Goal: Information Seeking & Learning: Understand process/instructions

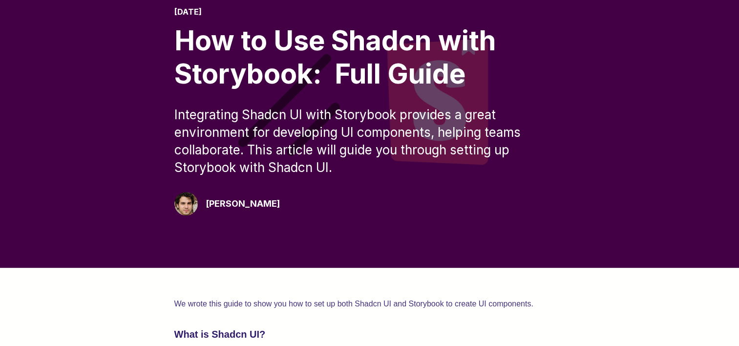
scroll to position [147, 0]
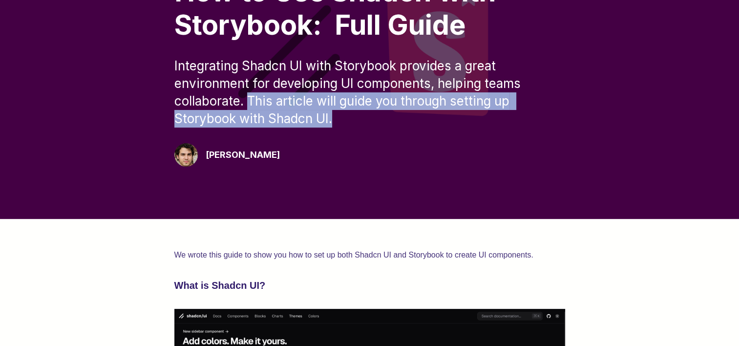
drag, startPoint x: 251, startPoint y: 102, endPoint x: 338, endPoint y: 121, distance: 89.5
click at [338, 121] on div "Integrating Shadcn UI with Storybook provides a great environment for developin…" at bounding box center [369, 92] width 391 height 70
drag, startPoint x: 338, startPoint y: 121, endPoint x: 444, endPoint y: 119, distance: 105.5
click at [444, 119] on div "Integrating Shadcn UI with Storybook provides a great environment for developin…" at bounding box center [369, 92] width 391 height 70
click at [483, 121] on div "Integrating Shadcn UI with Storybook provides a great environment for developin…" at bounding box center [369, 92] width 391 height 70
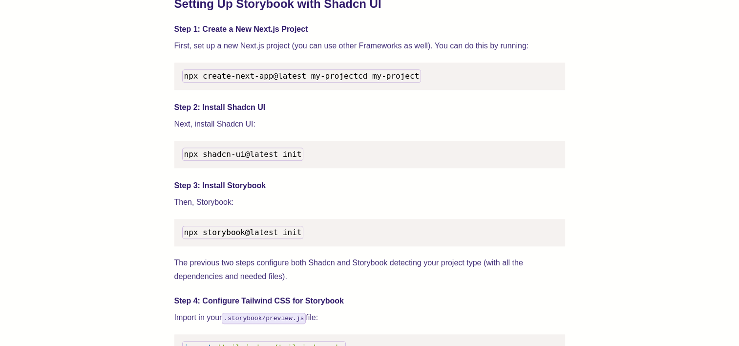
scroll to position [928, 0]
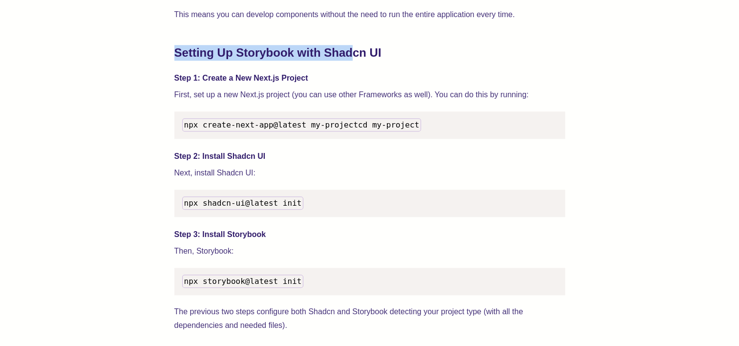
drag, startPoint x: 174, startPoint y: 52, endPoint x: 355, endPoint y: 49, distance: 180.8
click at [355, 49] on h2 "Setting Up Storybook with Shadcn UI" at bounding box center [369, 53] width 391 height 16
drag, startPoint x: 355, startPoint y: 49, endPoint x: 300, endPoint y: 54, distance: 54.5
click at [300, 54] on h2 "Setting Up Storybook with Shadcn UI" at bounding box center [369, 53] width 391 height 16
click at [238, 50] on h2 "Setting Up Storybook with Shadcn UI" at bounding box center [369, 53] width 391 height 16
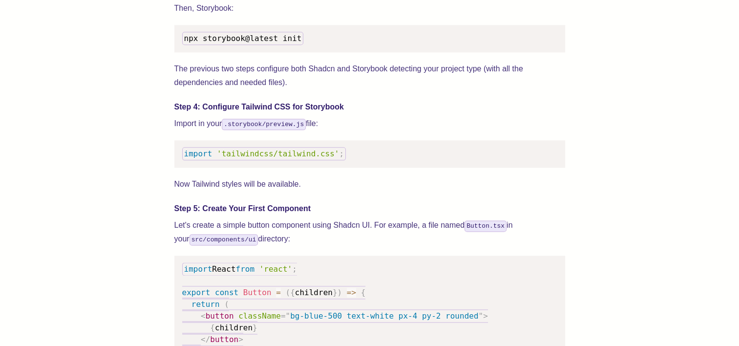
scroll to position [1173, 0]
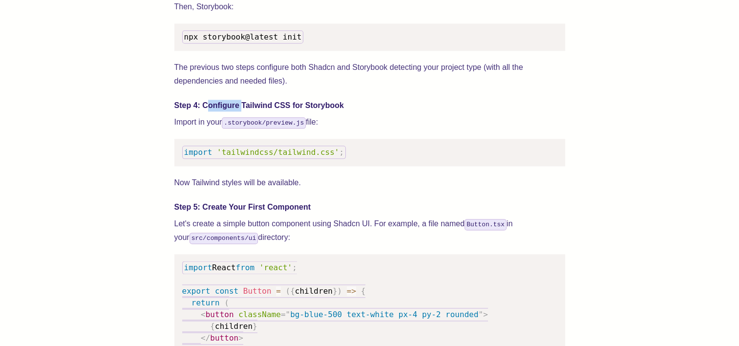
drag, startPoint x: 205, startPoint y: 117, endPoint x: 241, endPoint y: 116, distance: 36.2
click at [241, 111] on h4 "Step 4: Configure Tailwind CSS for Storybook" at bounding box center [369, 106] width 391 height 12
drag, startPoint x: 241, startPoint y: 116, endPoint x: 335, endPoint y: 131, distance: 94.5
click at [335, 129] on p "Import in your .storybook/preview.js file:" at bounding box center [369, 122] width 391 height 14
click at [203, 81] on p "The previous two steps configure both Shadcn and Storybook detecting your proje…" at bounding box center [369, 74] width 391 height 27
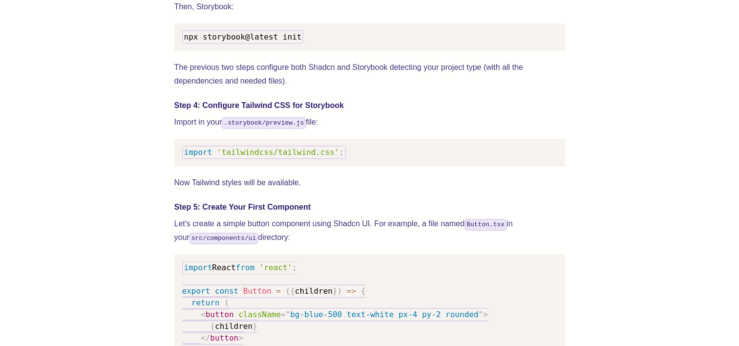
click at [201, 190] on p "Now Tailwind styles will be available." at bounding box center [369, 183] width 391 height 14
drag, startPoint x: 186, startPoint y: 194, endPoint x: 215, endPoint y: 193, distance: 29.3
click at [215, 190] on p "Now Tailwind styles will be available." at bounding box center [369, 183] width 391 height 14
drag, startPoint x: 215, startPoint y: 193, endPoint x: 269, endPoint y: 192, distance: 53.8
click at [261, 190] on p "Now Tailwind styles will be available." at bounding box center [369, 183] width 391 height 14
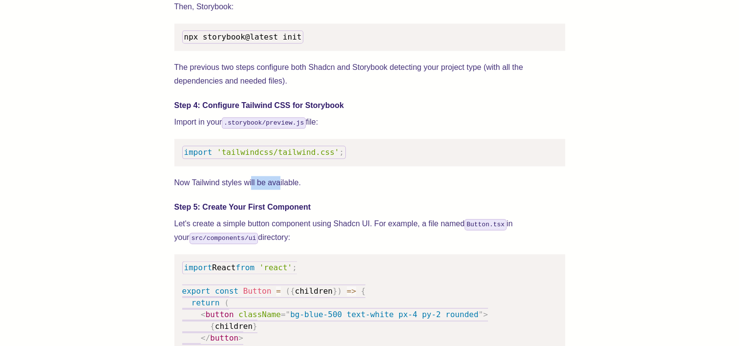
drag, startPoint x: 279, startPoint y: 192, endPoint x: 244, endPoint y: 193, distance: 35.2
click at [245, 190] on p "Now Tailwind styles will be available." at bounding box center [369, 183] width 391 height 14
drag, startPoint x: 244, startPoint y: 193, endPoint x: 214, endPoint y: 164, distance: 41.5
click at [223, 190] on p "Now Tailwind styles will be available." at bounding box center [369, 183] width 391 height 14
drag, startPoint x: 192, startPoint y: 115, endPoint x: 227, endPoint y: 113, distance: 34.7
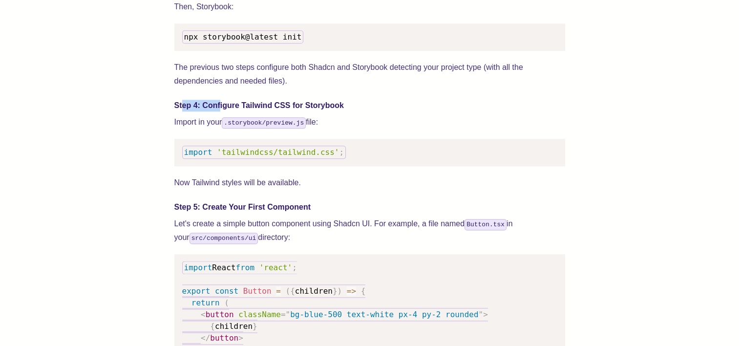
click at [227, 111] on h4 "Step 4: Configure Tailwind CSS for Storybook" at bounding box center [369, 106] width 391 height 12
drag, startPoint x: 227, startPoint y: 113, endPoint x: 299, endPoint y: 118, distance: 73.0
click at [299, 111] on h4 "Step 4: Configure Tailwind CSS for Storybook" at bounding box center [369, 106] width 391 height 12
drag, startPoint x: 323, startPoint y: 118, endPoint x: 285, endPoint y: 117, distance: 37.6
click at [285, 111] on h4 "Step 4: Configure Tailwind CSS for Storybook" at bounding box center [369, 106] width 391 height 12
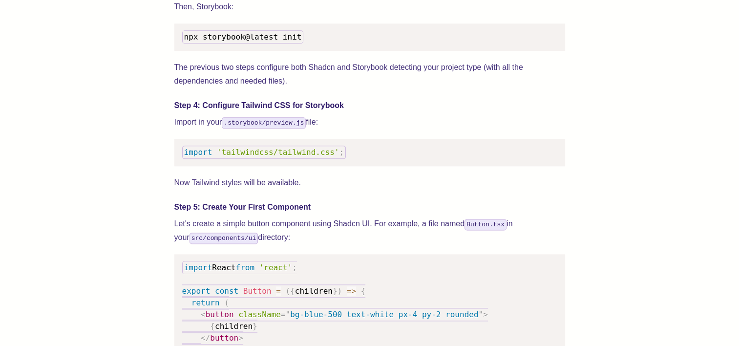
drag, startPoint x: 285, startPoint y: 117, endPoint x: 246, endPoint y: 116, distance: 39.1
click at [246, 111] on h4 "Step 4: Configure Tailwind CSS for Storybook" at bounding box center [369, 106] width 391 height 12
drag, startPoint x: 220, startPoint y: 114, endPoint x: 257, endPoint y: 113, distance: 37.6
click at [257, 111] on h4 "Step 4: Configure Tailwind CSS for Storybook" at bounding box center [369, 106] width 391 height 12
drag, startPoint x: 257, startPoint y: 113, endPoint x: 305, endPoint y: 117, distance: 48.0
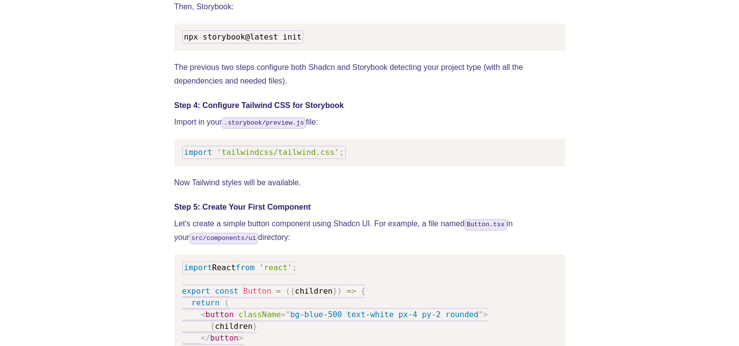
click at [305, 111] on h4 "Step 4: Configure Tailwind CSS for Storybook" at bounding box center [369, 106] width 391 height 12
drag, startPoint x: 203, startPoint y: 131, endPoint x: 218, endPoint y: 130, distance: 14.7
click at [218, 129] on p "Import in your .storybook/preview.js file:" at bounding box center [369, 122] width 391 height 14
drag, startPoint x: 218, startPoint y: 130, endPoint x: 193, endPoint y: 132, distance: 25.0
click at [193, 129] on p "Import in your .storybook/preview.js file:" at bounding box center [369, 122] width 391 height 14
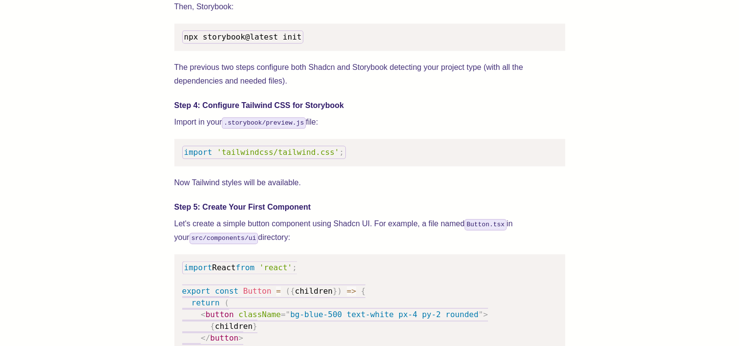
click at [184, 129] on p "Import in your .storybook/preview.js file:" at bounding box center [369, 122] width 391 height 14
drag, startPoint x: 194, startPoint y: 132, endPoint x: 211, endPoint y: 132, distance: 16.6
click at [211, 129] on p "Import in your .storybook/preview.js file:" at bounding box center [369, 122] width 391 height 14
drag, startPoint x: 211, startPoint y: 132, endPoint x: 192, endPoint y: 135, distance: 19.7
click at [192, 129] on p "Import in your .storybook/preview.js file:" at bounding box center [369, 122] width 391 height 14
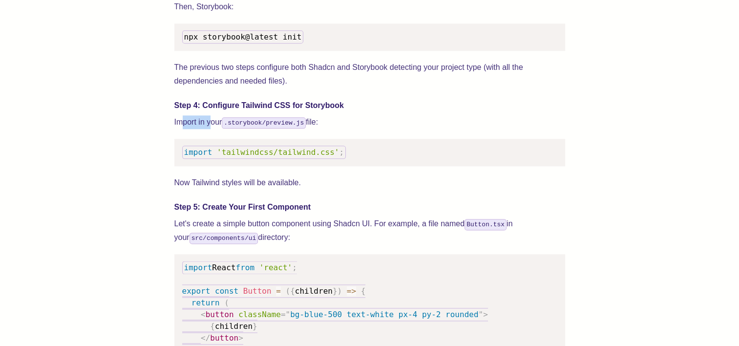
click at [188, 129] on p "Import in your .storybook/preview.js file:" at bounding box center [369, 122] width 391 height 14
drag, startPoint x: 186, startPoint y: 132, endPoint x: 219, endPoint y: 130, distance: 33.7
click at [219, 129] on p "Import in your .storybook/preview.js file:" at bounding box center [369, 122] width 391 height 14
drag, startPoint x: 219, startPoint y: 130, endPoint x: 321, endPoint y: 135, distance: 102.2
click at [310, 129] on p "Import in your .storybook/preview.js file:" at bounding box center [369, 122] width 391 height 14
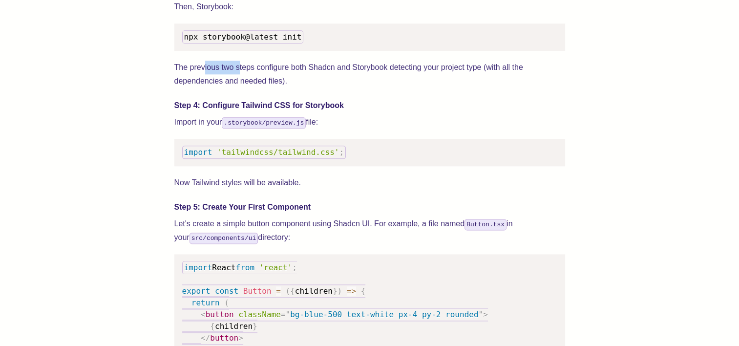
drag, startPoint x: 205, startPoint y: 76, endPoint x: 239, endPoint y: 76, distance: 34.2
click at [239, 76] on p "The previous two steps configure both Shadcn and Storybook detecting your proje…" at bounding box center [369, 74] width 391 height 27
drag, startPoint x: 239, startPoint y: 76, endPoint x: 299, endPoint y: 77, distance: 59.6
click at [292, 77] on p "The previous two steps configure both Shadcn and Storybook detecting your proje…" at bounding box center [369, 74] width 391 height 27
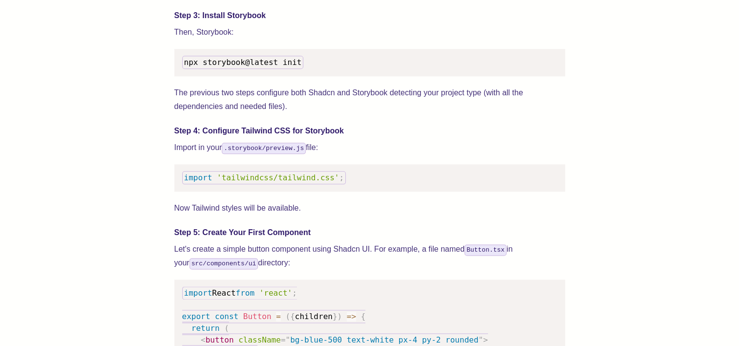
scroll to position [1124, 0]
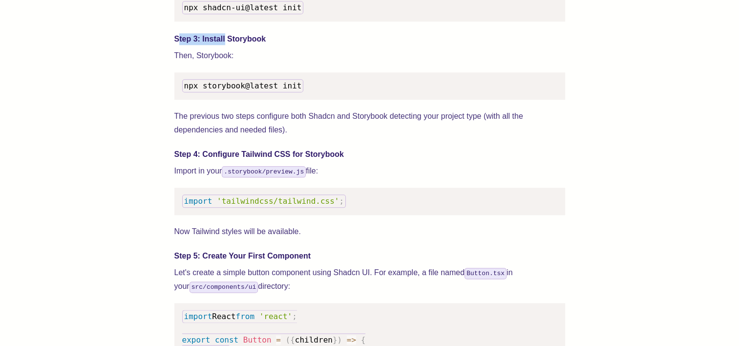
drag, startPoint x: 180, startPoint y: 51, endPoint x: 224, endPoint y: 51, distance: 43.5
click at [224, 45] on h4 "Step 3: Install Storybook" at bounding box center [369, 39] width 391 height 12
click at [240, 45] on h4 "Step 3: Install Storybook" at bounding box center [369, 39] width 391 height 12
drag, startPoint x: 219, startPoint y: 50, endPoint x: 184, endPoint y: 51, distance: 35.7
click at [184, 45] on h4 "Step 3: Install Storybook" at bounding box center [369, 39] width 391 height 12
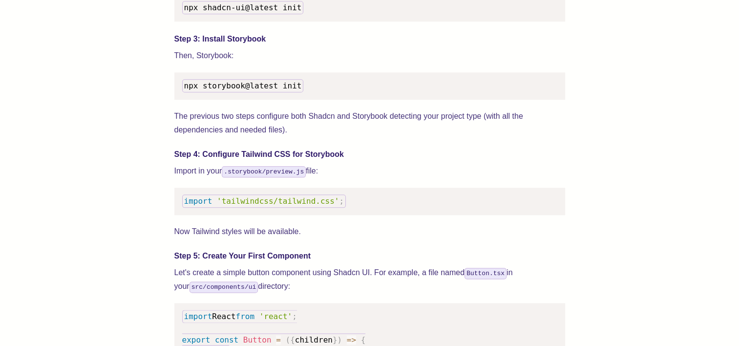
drag, startPoint x: 184, startPoint y: 51, endPoint x: 332, endPoint y: 58, distance: 148.7
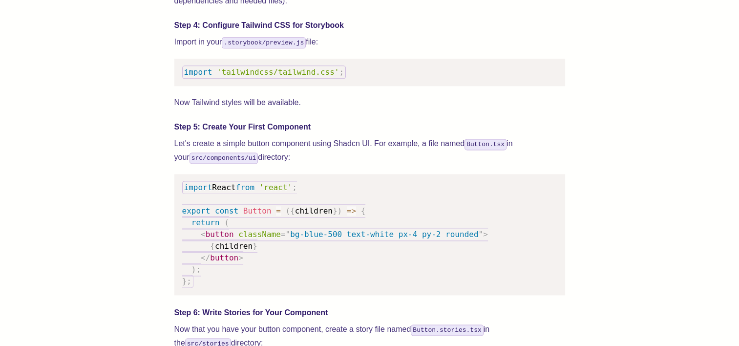
scroll to position [1270, 0]
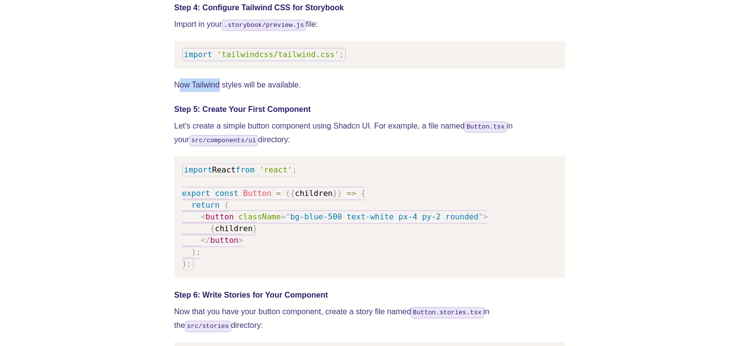
drag, startPoint x: 198, startPoint y: 98, endPoint x: 218, endPoint y: 98, distance: 19.5
click at [218, 92] on p "Now Tailwind styles will be available." at bounding box center [369, 85] width 391 height 14
drag, startPoint x: 218, startPoint y: 98, endPoint x: 203, endPoint y: 98, distance: 14.7
click at [203, 92] on p "Now Tailwind styles will be available." at bounding box center [369, 85] width 391 height 14
click at [209, 92] on p "Now Tailwind styles will be available." at bounding box center [369, 85] width 391 height 14
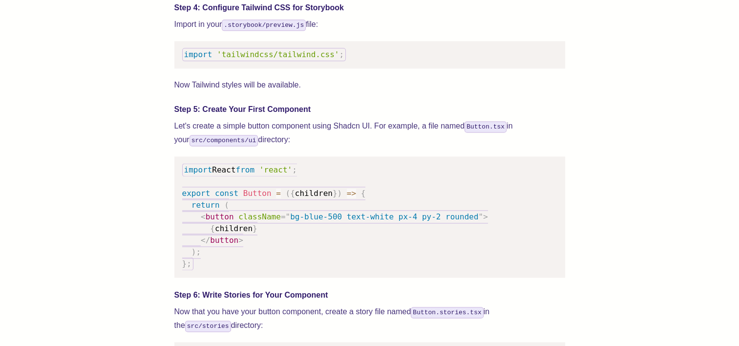
click at [165, 220] on div "We wrote this guide to show you how to set up both Shadcn UI and Storybook to c…" at bounding box center [369, 330] width 661 height 2470
drag, startPoint x: 178, startPoint y: 137, endPoint x: 205, endPoint y: 137, distance: 27.4
click at [205, 137] on p "Let's create a simple button component using Shadcn UI. For example, a file nam…" at bounding box center [369, 132] width 391 height 27
drag, startPoint x: 205, startPoint y: 137, endPoint x: 278, endPoint y: 133, distance: 72.4
click at [278, 133] on p "Let's create a simple button component using Shadcn UI. For example, a file nam…" at bounding box center [369, 132] width 391 height 27
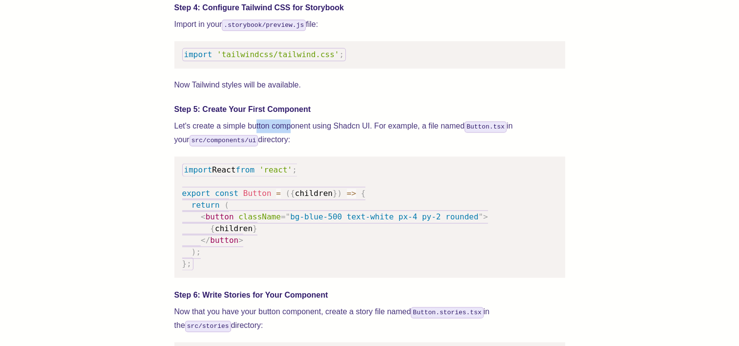
drag, startPoint x: 257, startPoint y: 136, endPoint x: 291, endPoint y: 135, distance: 34.2
click at [291, 135] on p "Let's create a simple button component using Shadcn UI. For example, a file nam…" at bounding box center [369, 132] width 391 height 27
drag, startPoint x: 291, startPoint y: 135, endPoint x: 354, endPoint y: 137, distance: 62.6
click at [354, 137] on p "Let's create a simple button component using Shadcn UI. For example, a file nam…" at bounding box center [369, 132] width 391 height 27
drag, startPoint x: 345, startPoint y: 136, endPoint x: 364, endPoint y: 138, distance: 19.2
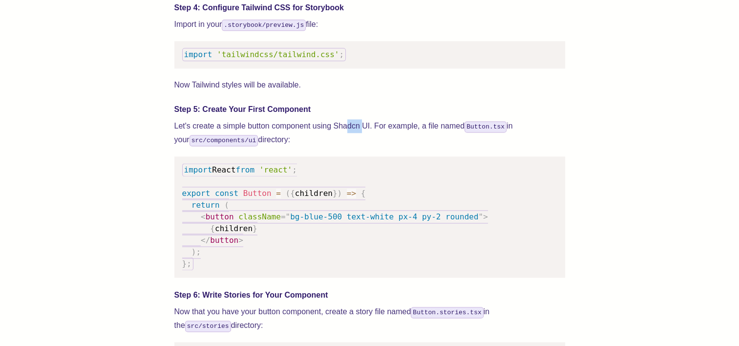
click at [364, 138] on p "Let's create a simple button component using Shadcn UI. For example, a file nam…" at bounding box center [369, 132] width 391 height 27
click at [398, 137] on p "Let's create a simple button component using Shadcn UI. For example, a file nam…" at bounding box center [369, 132] width 391 height 27
drag, startPoint x: 346, startPoint y: 138, endPoint x: 369, endPoint y: 139, distance: 23.5
click at [369, 139] on p "Let's create a simple button component using Shadcn UI. For example, a file nam…" at bounding box center [369, 132] width 391 height 27
drag, startPoint x: 369, startPoint y: 139, endPoint x: 415, endPoint y: 137, distance: 45.9
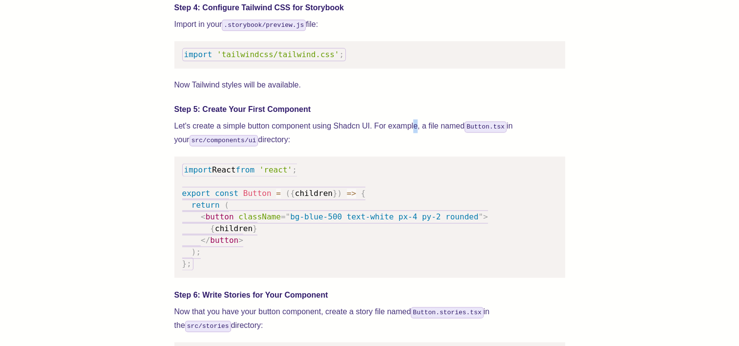
click at [415, 137] on p "Let's create a simple button component using Shadcn UI. For example, a file nam…" at bounding box center [369, 132] width 391 height 27
drag
click at [367, 137] on p "Let's create a simple button component using Shadcn UI. For example, a file nam…" at bounding box center [369, 132] width 391 height 27
click at [408, 138] on p "Let's create a simple button component using Shadcn UI. For example, a file nam…" at bounding box center [369, 132] width 391 height 27
click at [367, 138] on p "Let's create a simple button component using Shadcn UI. For example, a file nam…" at bounding box center [369, 132] width 391 height 27
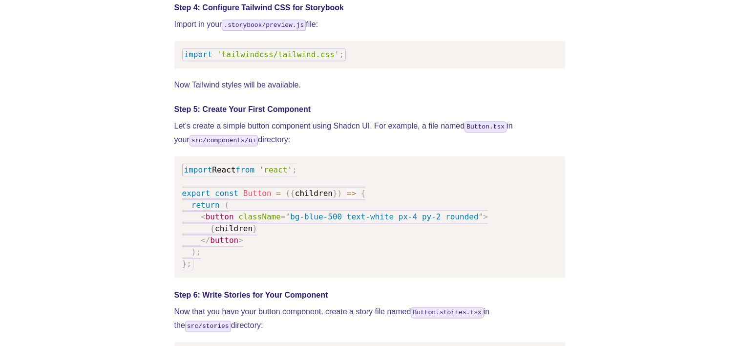
click at [406, 137] on p "Let's create a simple button component using Shadcn UI. For example, a file nam…" at bounding box center [369, 132] width 391 height 27
click at [369, 138] on p "Let's create a simple button component using Shadcn UI. For example, a file nam…" at bounding box center [369, 132] width 391 height 27
click at [401, 137] on p "Let's create a simple button component using Shadcn UI. For example, a file nam…" at bounding box center [369, 132] width 391 height 27
click at [368, 138] on p "Let's create a simple button component using Shadcn UI. For example, a file nam…" at bounding box center [369, 132] width 391 height 27
click at [404, 135] on p "Let's create a simple button component using Shadcn UI. For example, a file nam…" at bounding box center [369, 132] width 391 height 27
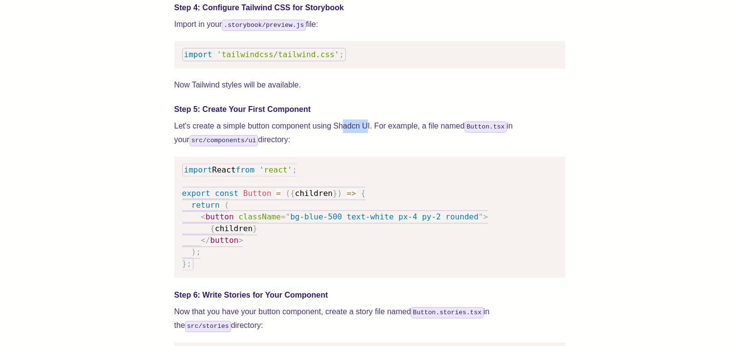
click at [367, 137] on p "Let's create a simple button component using Shadcn UI. For example, a file nam…" at bounding box center [369, 132] width 391 height 27
click at [404, 139] on p "Let's create a simple button component using Shadcn UI. For example, a file nam…" at bounding box center [369, 132] width 391 height 27
click at [162, 229] on div "We wrote this guide to show you how to set up both Shadcn UI and Storybook to c…" at bounding box center [369, 330] width 661 height 2470
click at [260, 136] on p "Let's create a simple button component using Shadcn UI. For example, a file nam…" at bounding box center [369, 132] width 391 height 27
drag, startPoint x: 230, startPoint y: 139, endPoint x: 250, endPoint y: 139, distance: 20.5
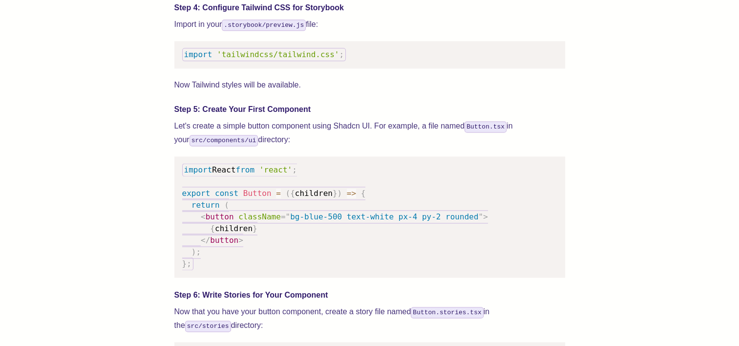
click at [250, 139] on p "Let's create a simple button component using Shadcn UI. For example, a file nam…" at bounding box center [369, 132] width 391 height 27
drag, startPoint x: 250, startPoint y: 139, endPoint x: 289, endPoint y: 140, distance: 39.1
click at [289, 140] on p "Let's create a simple button component using Shadcn UI. For example, a file nam…" at bounding box center [369, 132] width 391 height 27
click at [405, 137] on p "Let's create a simple button component using Shadcn UI. For example, a file nam…" at bounding box center [369, 132] width 391 height 27
click at [348, 147] on p "Let's create a simple button component using Shadcn UI. For example, a file nam…" at bounding box center [369, 132] width 391 height 27
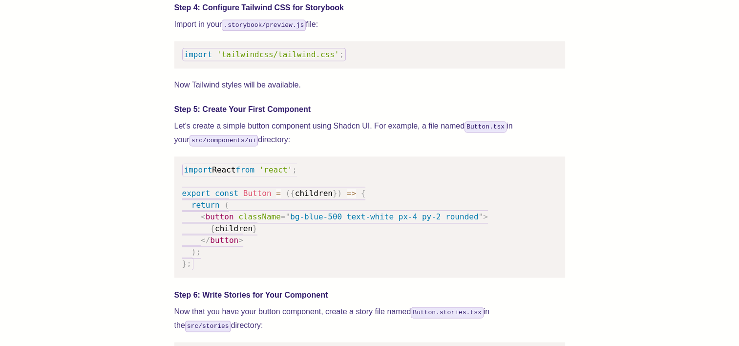
click at [607, 182] on div "We wrote this guide to show you how to set up both Shadcn UI and Storybook to c…" at bounding box center [369, 330] width 661 height 2470
drag, startPoint x: 181, startPoint y: 138, endPoint x: 258, endPoint y: 134, distance: 77.3
click at [258, 134] on p "Let's create a simple button component using Shadcn UI. For example, a file nam…" at bounding box center [369, 132] width 391 height 27
drag, startPoint x: 258, startPoint y: 134, endPoint x: 350, endPoint y: 137, distance: 91.9
click at [351, 138] on p "Let's create a simple button component using Shadcn UI. For example, a file nam…" at bounding box center [369, 132] width 391 height 27
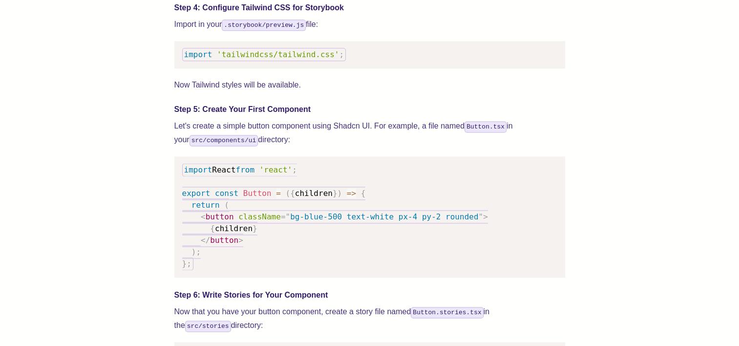
click at [272, 147] on p "Let's create a simple button component using Shadcn UI. For example, a file nam…" at bounding box center [369, 132] width 391 height 27
click at [614, 211] on div "We wrote this guide to show you how to set up both Shadcn UI and Storybook to c…" at bounding box center [369, 330] width 661 height 2470
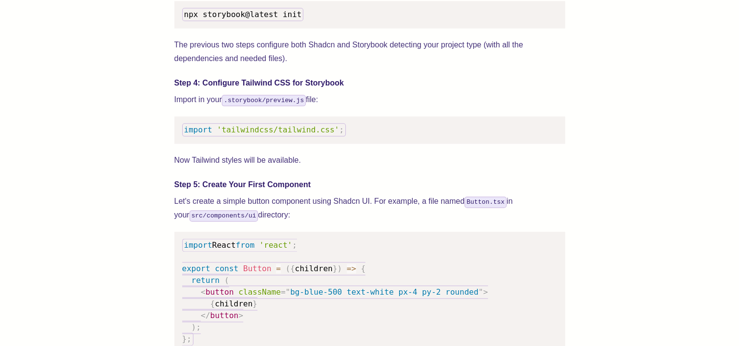
scroll to position [1173, 0]
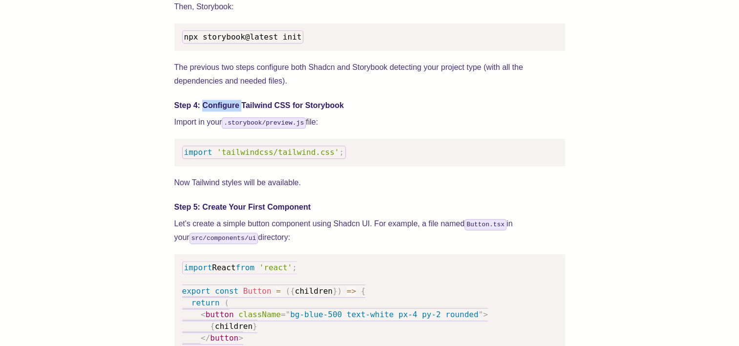
drag, startPoint x: 203, startPoint y: 118, endPoint x: 277, endPoint y: 116, distance: 73.3
click at [277, 111] on h4 "Step 4: Configure Tailwind CSS for Storybook" at bounding box center [369, 106] width 391 height 12
drag, startPoint x: 277, startPoint y: 116, endPoint x: 369, endPoint y: 115, distance: 92.3
click at [361, 111] on h4 "Step 4: Configure Tailwind CSS for Storybook" at bounding box center [369, 106] width 391 height 12
drag, startPoint x: 190, startPoint y: 78, endPoint x: 260, endPoint y: 78, distance: 70.4
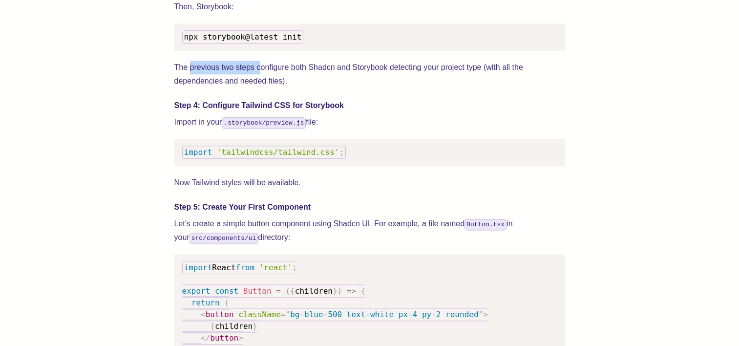
click at [260, 78] on p "The previous two steps configure both Shadcn and Storybook detecting your proje…" at bounding box center [369, 74] width 391 height 27
drag, startPoint x: 260, startPoint y: 78, endPoint x: 321, endPoint y: 90, distance: 61.7
click at [315, 88] on p "The previous two steps configure both Shadcn and Storybook detecting your proje…" at bounding box center [369, 74] width 391 height 27
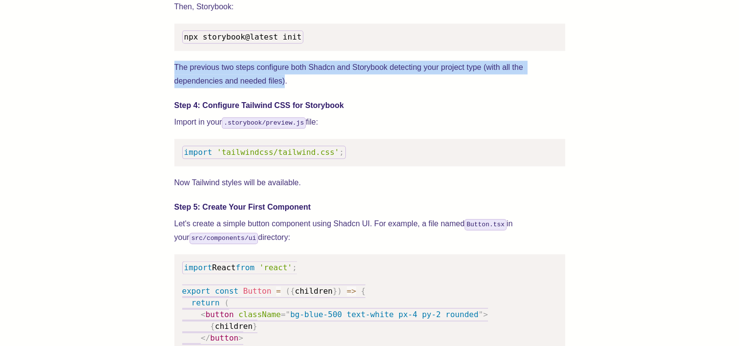
drag, startPoint x: 175, startPoint y: 77, endPoint x: 285, endPoint y: 96, distance: 111.6
click at [285, 88] on p "The previous two steps configure both Shadcn and Storybook detecting your proje…" at bounding box center [369, 74] width 391 height 27
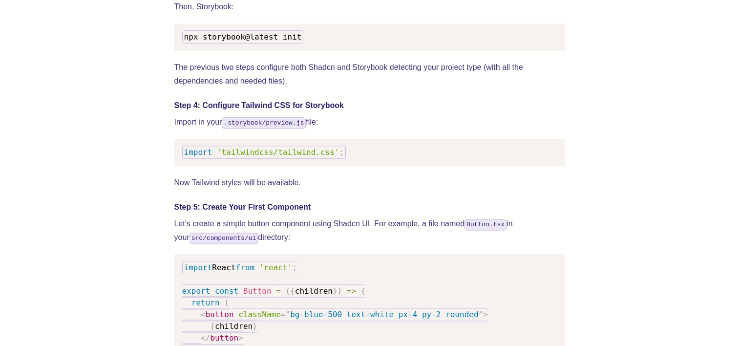
drag, startPoint x: 285, startPoint y: 96, endPoint x: 293, endPoint y: 95, distance: 7.5
click at [293, 88] on p "The previous two steps configure both Shadcn and Storybook detecting your proje…" at bounding box center [369, 74] width 391 height 27
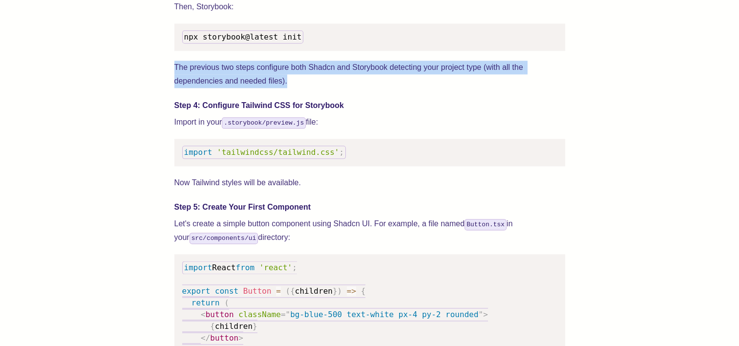
drag, startPoint x: 286, startPoint y: 94, endPoint x: 170, endPoint y: 79, distance: 116.8
click at [304, 88] on p "The previous two steps configure both Shadcn and Storybook detecting your proje…" at bounding box center [369, 74] width 391 height 27
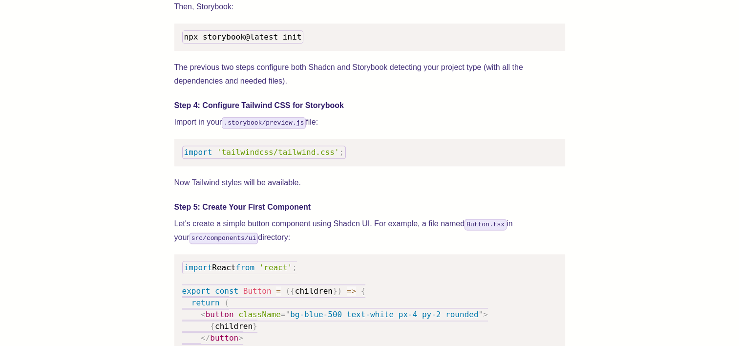
click at [285, 88] on p "The previous two steps configure both Shadcn and Storybook detecting your proje…" at bounding box center [369, 74] width 391 height 27
drag, startPoint x: 210, startPoint y: 79, endPoint x: 244, endPoint y: 79, distance: 34.7
click at [244, 79] on p "The previous two steps configure both Shadcn and Storybook detecting your proje…" at bounding box center [369, 74] width 391 height 27
drag, startPoint x: 244, startPoint y: 79, endPoint x: 340, endPoint y: 80, distance: 95.3
click at [340, 80] on p "The previous two steps configure both Shadcn and Storybook detecting your proje…" at bounding box center [369, 74] width 391 height 27
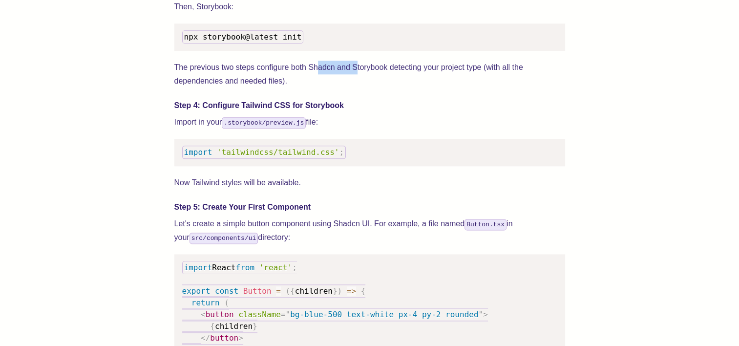
drag, startPoint x: 340, startPoint y: 80, endPoint x: 364, endPoint y: 79, distance: 24.0
click at [364, 79] on p "The previous two steps configure both Shadcn and Storybook detecting your proje…" at bounding box center [369, 74] width 391 height 27
drag, startPoint x: 364, startPoint y: 79, endPoint x: 383, endPoint y: 73, distance: 20.5
click at [408, 79] on p "The previous two steps configure both Shadcn and Storybook detecting your proje…" at bounding box center [369, 74] width 391 height 27
drag, startPoint x: 205, startPoint y: 80, endPoint x: 248, endPoint y: 76, distance: 43.2
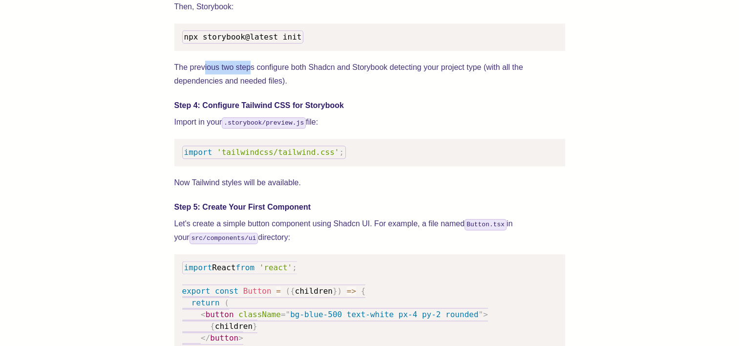
click at [248, 76] on p "The previous two steps configure both Shadcn and Storybook detecting your proje…" at bounding box center [369, 74] width 391 height 27
drag, startPoint x: 248, startPoint y: 76, endPoint x: 318, endPoint y: 78, distance: 69.9
click at [318, 78] on p "The previous two steps configure both Shadcn and Storybook detecting your proje…" at bounding box center [369, 74] width 391 height 27
drag, startPoint x: 272, startPoint y: 78, endPoint x: 371, endPoint y: 78, distance: 99.2
click at [371, 78] on p "The previous two steps configure both Shadcn and Storybook detecting your proje…" at bounding box center [369, 74] width 391 height 27
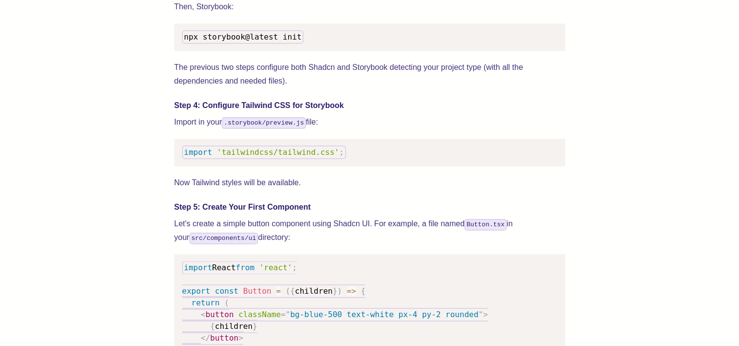
drag, startPoint x: 371, startPoint y: 78, endPoint x: 409, endPoint y: 80, distance: 37.7
click at [409, 80] on p "The previous two steps configure both Shadcn and Storybook detecting your proje…" at bounding box center [369, 74] width 391 height 27
drag, startPoint x: 457, startPoint y: 78, endPoint x: 404, endPoint y: 78, distance: 52.8
click at [404, 78] on p "The previous two steps configure both Shadcn and Storybook detecting your proje…" at bounding box center [369, 74] width 391 height 27
drag, startPoint x: 404, startPoint y: 78, endPoint x: 365, endPoint y: 79, distance: 38.6
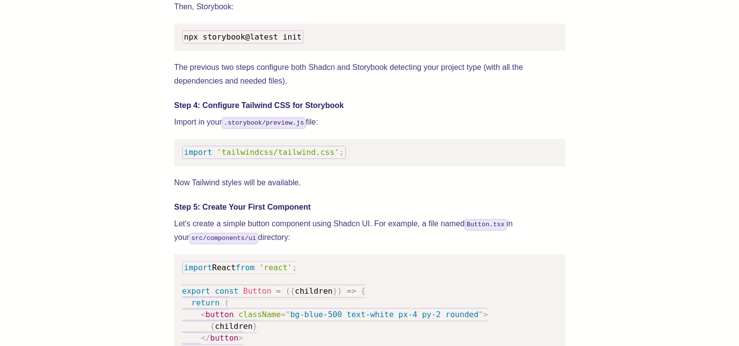
click at [365, 79] on p "The previous two steps configure both Shadcn and Storybook detecting your proje…" at bounding box center [369, 74] width 391 height 27
drag, startPoint x: 203, startPoint y: 77, endPoint x: 322, endPoint y: 72, distance: 119.3
click at [322, 72] on p "The previous two steps configure both Shadcn and Storybook detecting your proje…" at bounding box center [369, 74] width 391 height 27
drag, startPoint x: 322, startPoint y: 72, endPoint x: 365, endPoint y: 77, distance: 43.8
click at [365, 77] on p "The previous two steps configure both Shadcn and Storybook detecting your proje…" at bounding box center [369, 74] width 391 height 27
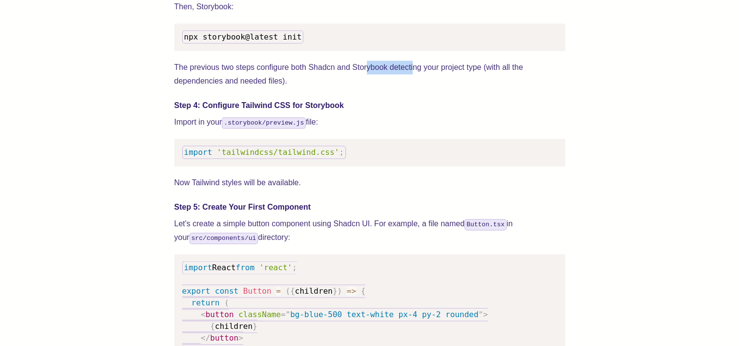
drag, startPoint x: 367, startPoint y: 78, endPoint x: 414, endPoint y: 79, distance: 46.9
click at [414, 79] on p "The previous two steps configure both Shadcn and Storybook detecting your proje…" at bounding box center [369, 74] width 391 height 27
drag, startPoint x: 414, startPoint y: 79, endPoint x: 458, endPoint y: 80, distance: 44.0
click at [458, 80] on p "The previous two steps configure both Shadcn and Storybook detecting your proje…" at bounding box center [369, 74] width 391 height 27
drag, startPoint x: 202, startPoint y: 92, endPoint x: 259, endPoint y: 91, distance: 57.7
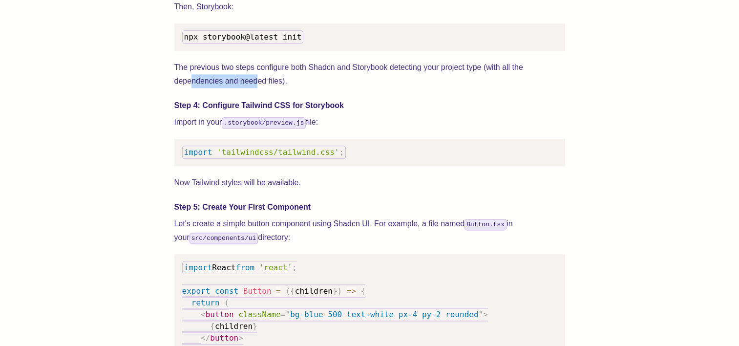
click at [259, 88] on p "The previous two steps configure both Shadcn and Storybook detecting your proje…" at bounding box center [369, 74] width 391 height 27
drag, startPoint x: 259, startPoint y: 91, endPoint x: 314, endPoint y: 91, distance: 54.7
click at [314, 88] on p "The previous two steps configure both Shadcn and Storybook detecting your proje…" at bounding box center [369, 74] width 391 height 27
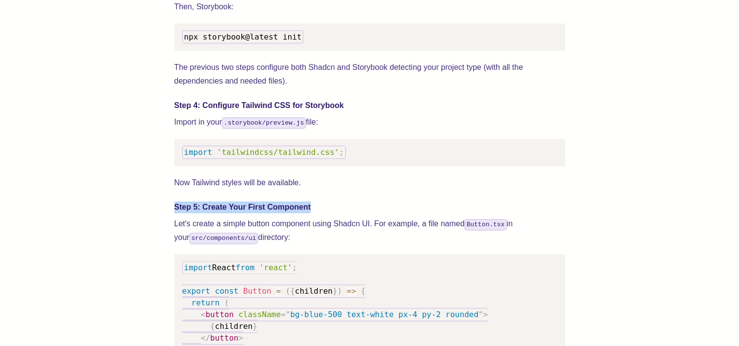
drag, startPoint x: 175, startPoint y: 219, endPoint x: 325, endPoint y: 215, distance: 150.5
click at [325, 213] on h4 "Step 5: Create Your First Component" at bounding box center [369, 207] width 391 height 12
drag, startPoint x: 325, startPoint y: 215, endPoint x: 326, endPoint y: 232, distance: 17.1
click at [326, 232] on p "Let's create a simple button component using Shadcn UI. For example, a file nam…" at bounding box center [369, 230] width 391 height 27
click at [346, 111] on h4 "Step 4: Configure Tailwind CSS for Storybook" at bounding box center [369, 106] width 391 height 12
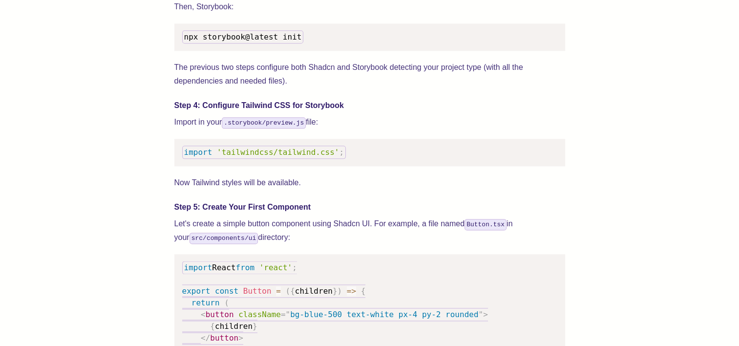
click at [325, 235] on p "Let's create a simple button component using Shadcn UI. For example, a file nam…" at bounding box center [369, 230] width 391 height 27
drag, startPoint x: 292, startPoint y: 235, endPoint x: 323, endPoint y: 235, distance: 31.3
click at [322, 235] on p "Let's create a simple button component using Shadcn UI. For example, a file nam…" at bounding box center [369, 230] width 391 height 27
drag, startPoint x: 323, startPoint y: 235, endPoint x: 346, endPoint y: 235, distance: 23.0
click at [343, 236] on p "Let's create a simple button component using Shadcn UI. For example, a file nam…" at bounding box center [369, 230] width 391 height 27
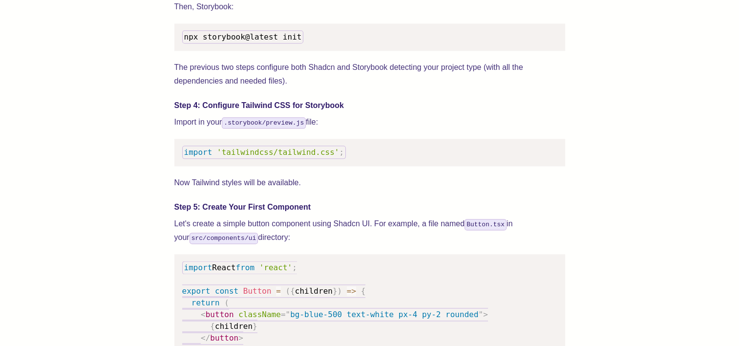
scroll to position [1124, 0]
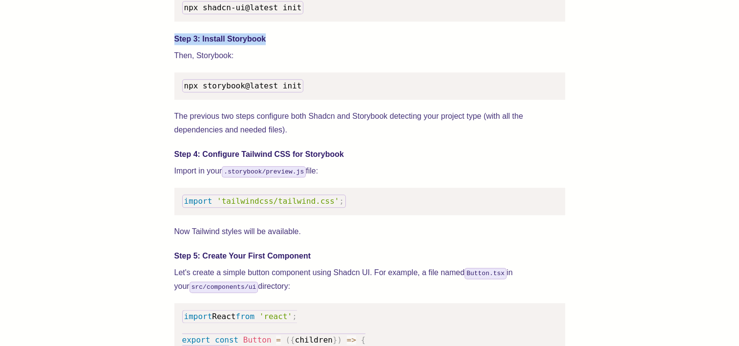
drag, startPoint x: 175, startPoint y: 50, endPoint x: 277, endPoint y: 52, distance: 101.6
click at [277, 45] on h4 "Step 3: Install Storybook" at bounding box center [369, 39] width 391 height 12
drag, startPoint x: 277, startPoint y: 52, endPoint x: 235, endPoint y: 66, distance: 43.6
click at [235, 63] on p "Then, Storybook:" at bounding box center [369, 56] width 391 height 14
drag, startPoint x: 175, startPoint y: 49, endPoint x: 279, endPoint y: 50, distance: 104.1
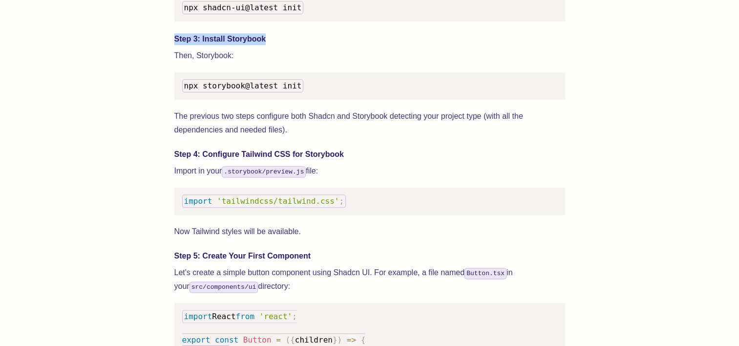
click at [279, 45] on h4 "Step 3: Install Storybook" at bounding box center [369, 39] width 391 height 12
drag, startPoint x: 279, startPoint y: 50, endPoint x: 210, endPoint y: 54, distance: 69.5
click at [235, 63] on p "Then, Storybook:" at bounding box center [369, 56] width 391 height 14
drag, startPoint x: 172, startPoint y: 48, endPoint x: 291, endPoint y: 46, distance: 118.7
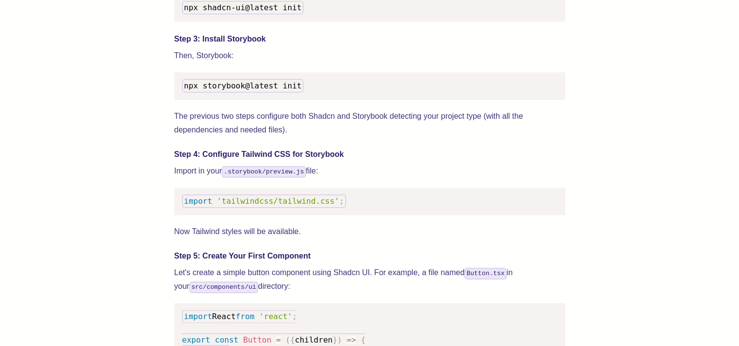
drag, startPoint x: 291, startPoint y: 46, endPoint x: 217, endPoint y: 57, distance: 74.1
click at [233, 63] on p "Then, Storybook:" at bounding box center [369, 56] width 391 height 14
drag, startPoint x: 185, startPoint y: 50, endPoint x: 289, endPoint y: 50, distance: 104.1
drag, startPoint x: 289, startPoint y: 50, endPoint x: 245, endPoint y: 70, distance: 48.8
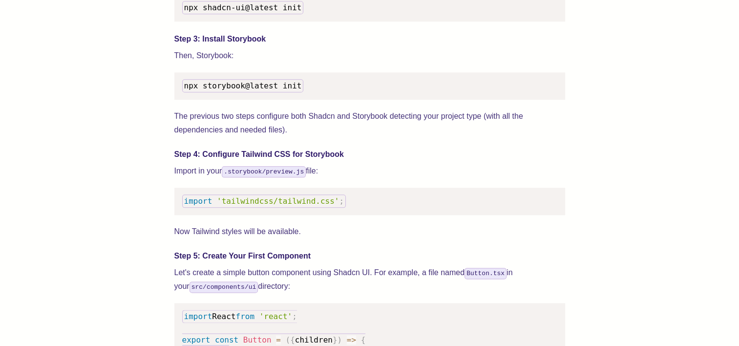
click at [245, 63] on p "Then, Storybook:" at bounding box center [369, 56] width 391 height 14
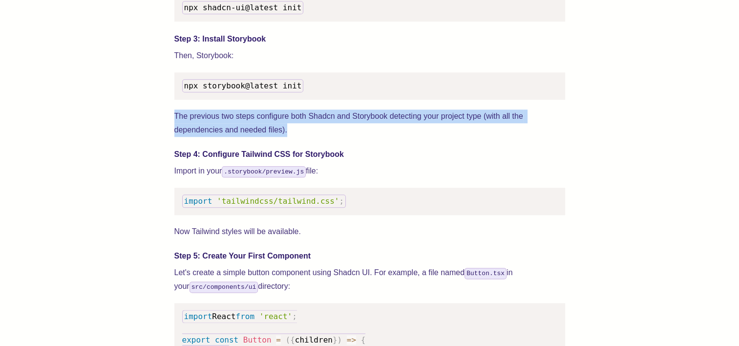
drag, startPoint x: 176, startPoint y: 129, endPoint x: 294, endPoint y: 145, distance: 118.7
click at [294, 137] on p "The previous two steps configure both Shadcn and Storybook detecting your proje…" at bounding box center [369, 122] width 391 height 27
click at [297, 137] on p "The previous two steps configure both Shadcn and Storybook detecting your proje…" at bounding box center [369, 122] width 391 height 27
click at [205, 137] on p "The previous two steps configure both Shadcn and Storybook detecting your proje…" at bounding box center [369, 122] width 391 height 27
drag, startPoint x: 172, startPoint y: 125, endPoint x: 303, endPoint y: 144, distance: 132.4
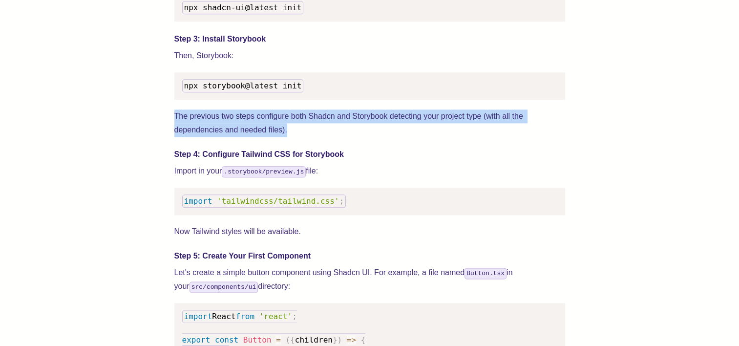
drag, startPoint x: 303, startPoint y: 144, endPoint x: 287, endPoint y: 143, distance: 16.2
click at [287, 137] on p "The previous two steps configure both Shadcn and Storybook detecting your proje…" at bounding box center [369, 122] width 391 height 27
click at [279, 137] on p "The previous two steps configure both Shadcn and Storybook detecting your proje…" at bounding box center [369, 122] width 391 height 27
drag, startPoint x: 174, startPoint y: 127, endPoint x: 301, endPoint y: 147, distance: 128.6
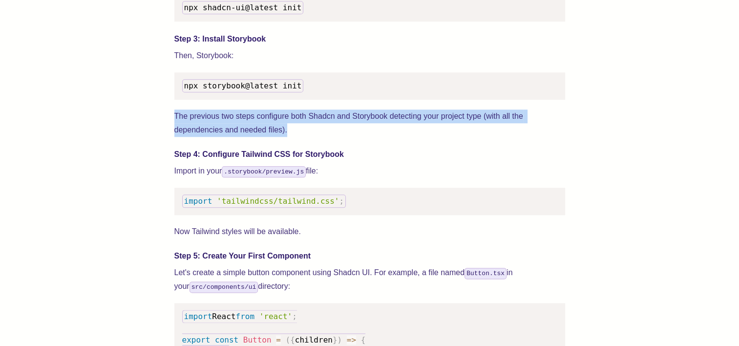
click at [301, 137] on p "The previous two steps configure both Shadcn and Storybook detecting your proje…" at bounding box center [369, 122] width 391 height 27
drag, startPoint x: 301, startPoint y: 147, endPoint x: 279, endPoint y: 145, distance: 21.6
click at [279, 137] on p "The previous two steps configure both Shadcn and Storybook detecting your proje…" at bounding box center [369, 122] width 391 height 27
click at [297, 137] on p "The previous two steps configure both Shadcn and Storybook detecting your proje…" at bounding box center [369, 122] width 391 height 27
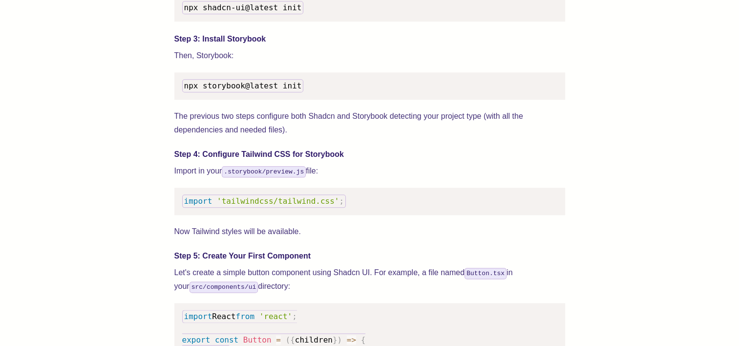
drag, startPoint x: 107, startPoint y: 174, endPoint x: 143, endPoint y: 171, distance: 36.3
drag, startPoint x: 178, startPoint y: 183, endPoint x: 209, endPoint y: 181, distance: 30.3
click at [209, 178] on p "Import in your .storybook/preview.js file:" at bounding box center [369, 171] width 391 height 14
drag, startPoint x: 209, startPoint y: 181, endPoint x: 191, endPoint y: 183, distance: 17.6
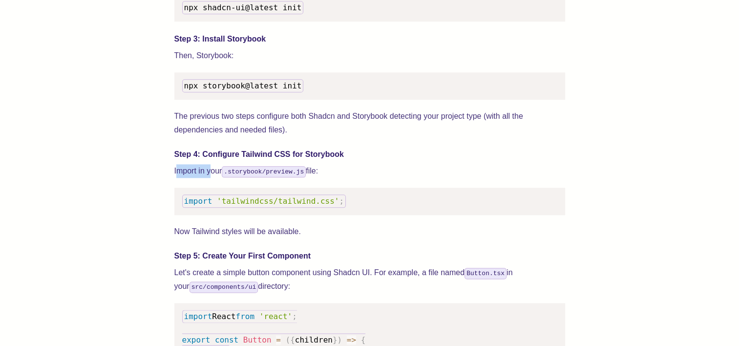
click at [193, 178] on p "Import in your .storybook/preview.js file:" at bounding box center [369, 171] width 391 height 14
click at [186, 178] on p "Import in your .storybook/preview.js file:" at bounding box center [369, 171] width 391 height 14
drag, startPoint x: 186, startPoint y: 182, endPoint x: 215, endPoint y: 180, distance: 29.4
click at [216, 178] on p "Import in your .storybook/preview.js file:" at bounding box center [369, 171] width 391 height 14
drag, startPoint x: 215, startPoint y: 180, endPoint x: 198, endPoint y: 182, distance: 17.2
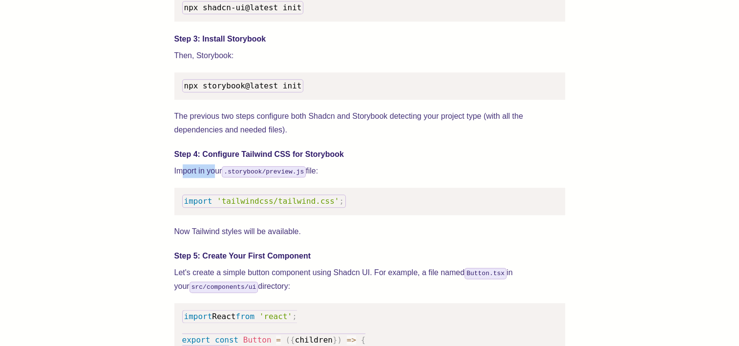
click at [198, 178] on p "Import in your .storybook/preview.js file:" at bounding box center [369, 171] width 391 height 14
click at [185, 178] on p "Import in your .storybook/preview.js file:" at bounding box center [369, 171] width 391 height 14
drag, startPoint x: 180, startPoint y: 183, endPoint x: 216, endPoint y: 182, distance: 36.2
click at [216, 178] on p "Import in your .storybook/preview.js file:" at bounding box center [369, 171] width 391 height 14
drag, startPoint x: 216, startPoint y: 182, endPoint x: 192, endPoint y: 183, distance: 24.5
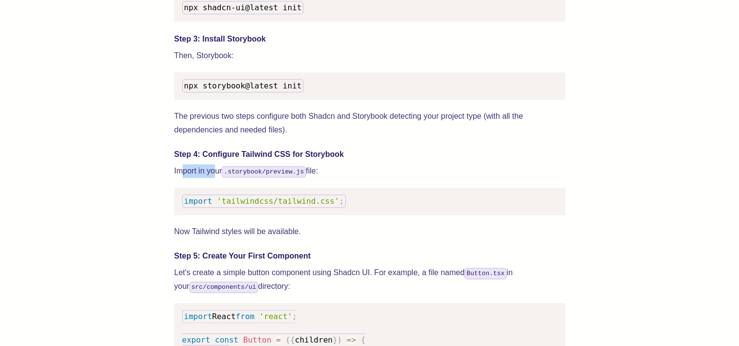
click at [192, 178] on p "Import in your .storybook/preview.js file:" at bounding box center [369, 171] width 391 height 14
click at [184, 178] on p "Import in your .storybook/preview.js file:" at bounding box center [369, 171] width 391 height 14
drag, startPoint x: 185, startPoint y: 184, endPoint x: 214, endPoint y: 183, distance: 29.3
click at [214, 178] on p "Import in your .storybook/preview.js file:" at bounding box center [369, 171] width 391 height 14
drag, startPoint x: 214, startPoint y: 183, endPoint x: 188, endPoint y: 185, distance: 26.5
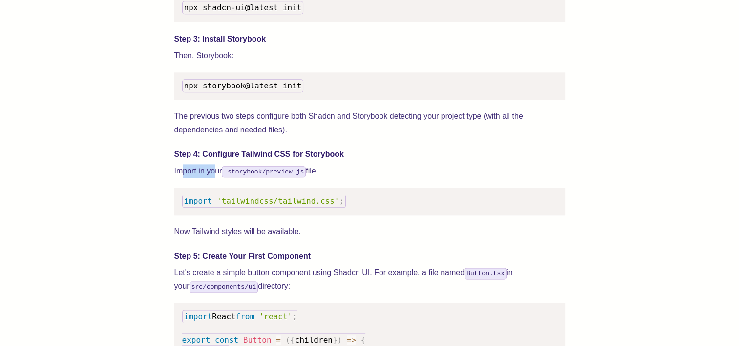
click at [188, 178] on p "Import in your .storybook/preview.js file:" at bounding box center [369, 171] width 391 height 14
drag, startPoint x: 188, startPoint y: 185, endPoint x: 164, endPoint y: 176, distance: 25.0
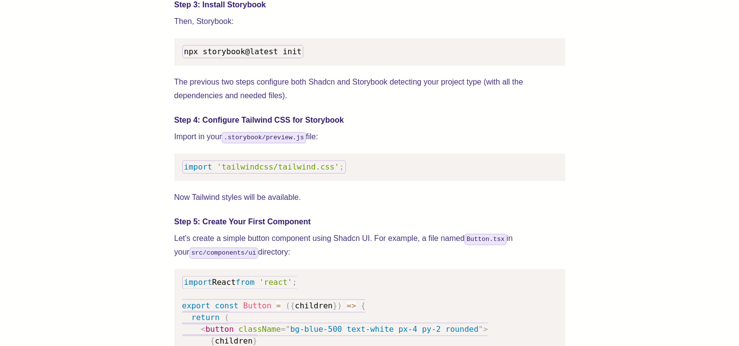
scroll to position [1173, 0]
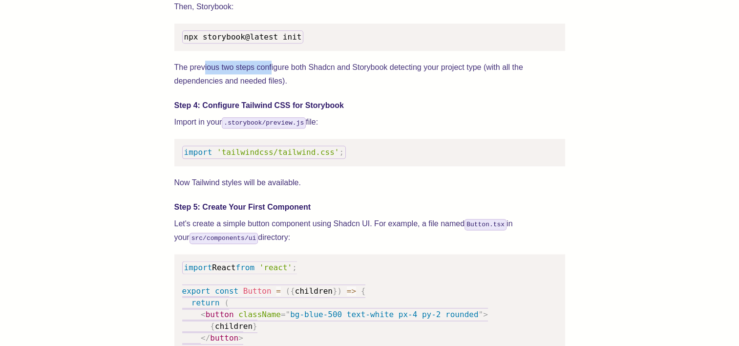
drag, startPoint x: 205, startPoint y: 81, endPoint x: 272, endPoint y: 79, distance: 66.5
click at [272, 79] on p "The previous two steps configure both Shadcn and Storybook detecting your proje…" at bounding box center [369, 74] width 391 height 27
drag, startPoint x: 272, startPoint y: 79, endPoint x: 319, endPoint y: 78, distance: 46.9
click at [319, 78] on p "The previous two steps configure both Shadcn and Storybook detecting your proje…" at bounding box center [369, 74] width 391 height 27
drag, startPoint x: 322, startPoint y: 78, endPoint x: 376, endPoint y: 77, distance: 53.8
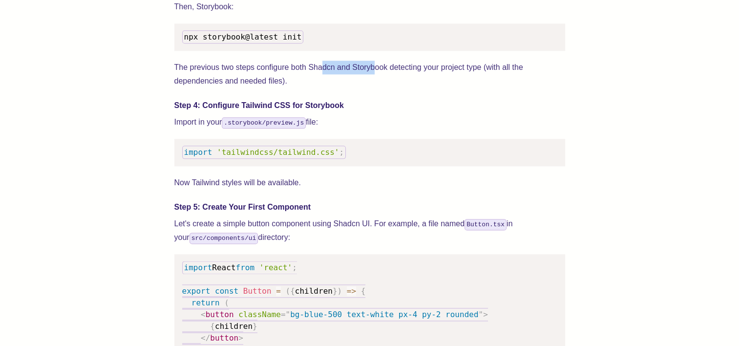
click at [376, 77] on p "The previous two steps configure both Shadcn and Storybook detecting your proje…" at bounding box center [369, 74] width 391 height 27
drag, startPoint x: 376, startPoint y: 77, endPoint x: 407, endPoint y: 78, distance: 31.3
click at [407, 78] on p "The previous two steps configure both Shadcn and Storybook detecting your proje…" at bounding box center [369, 74] width 391 height 27
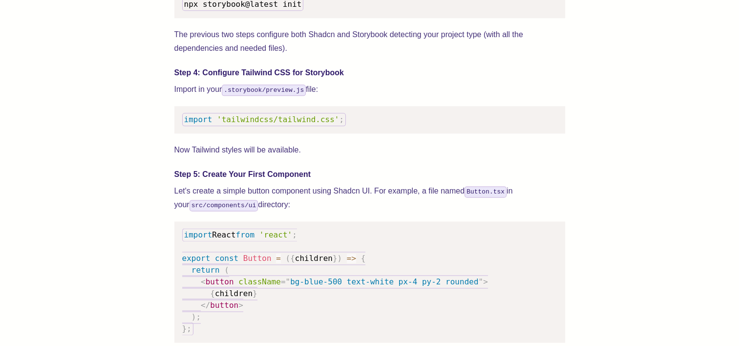
scroll to position [1221, 0]
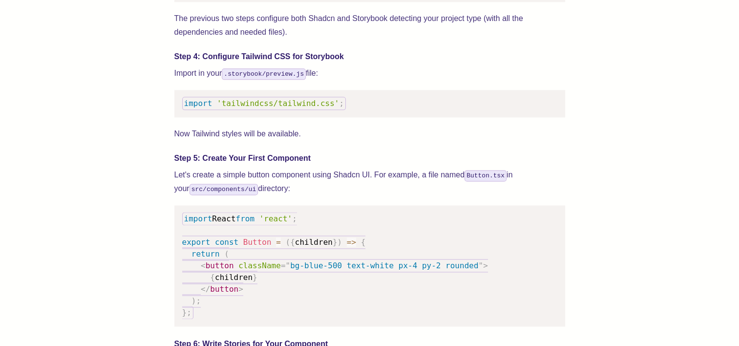
click at [410, 76] on div "We wrote this guide to show you how to set up both Shadcn UI and Storybook to c…" at bounding box center [369, 349] width 391 height 2353
drag, startPoint x: 192, startPoint y: 186, endPoint x: 268, endPoint y: 189, distance: 75.8
click at [268, 189] on p "Let's create a simple button component using Shadcn UI. For example, a file nam…" at bounding box center [369, 181] width 391 height 27
drag, startPoint x: 268, startPoint y: 189, endPoint x: 338, endPoint y: 187, distance: 69.4
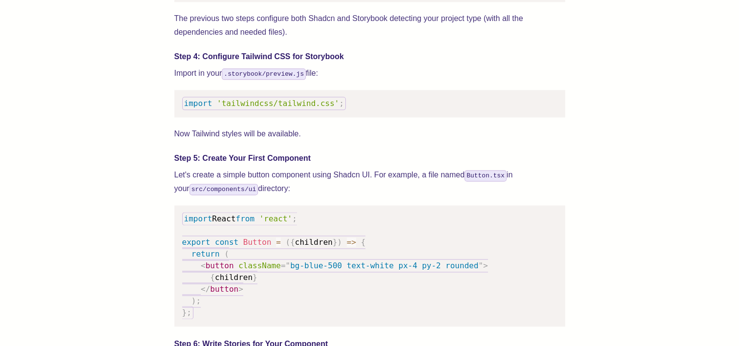
click at [338, 187] on p "Let's create a simple button component using Shadcn UI. For example, a file nam…" at bounding box center [369, 181] width 391 height 27
drag, startPoint x: 332, startPoint y: 184, endPoint x: 373, endPoint y: 185, distance: 40.6
click at [373, 185] on p "Let's create a simple button component using Shadcn UI. For example, a file nam…" at bounding box center [369, 181] width 391 height 27
drag, startPoint x: 373, startPoint y: 185, endPoint x: 414, endPoint y: 190, distance: 41.3
click at [414, 190] on p "Let's create a simple button component using Shadcn UI. For example, a file nam…" at bounding box center [369, 181] width 391 height 27
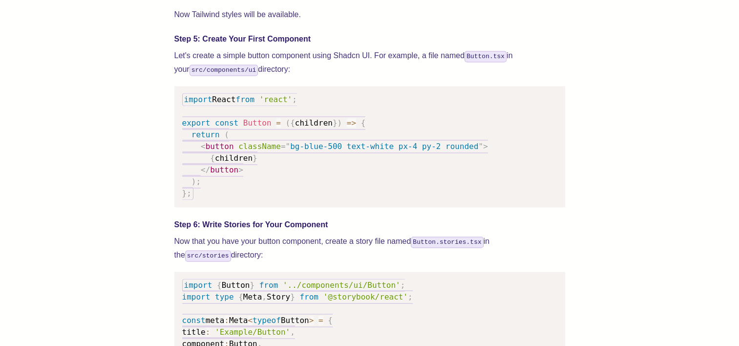
scroll to position [1368, 0]
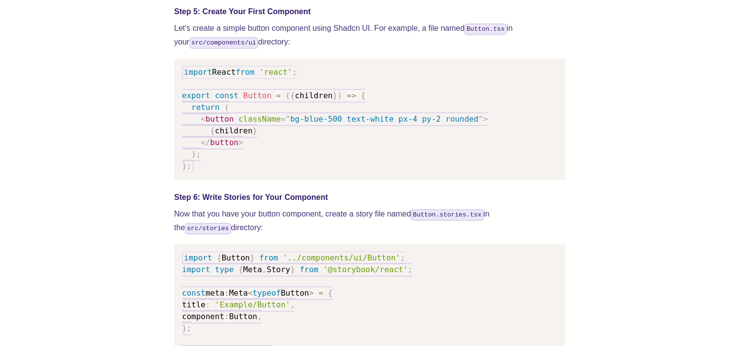
click at [149, 144] on div "We wrote this guide to show you how to set up both Shadcn UI and Storybook to c…" at bounding box center [369, 232] width 661 height 2470
click at [150, 131] on div "We wrote this guide to show you how to set up both Shadcn UI and Storybook to c…" at bounding box center [369, 232] width 661 height 2470
drag, startPoint x: 201, startPoint y: 40, endPoint x: 217, endPoint y: 39, distance: 15.7
click at [217, 39] on p "Let's create a simple button component using Shadcn UI. For example, a file nam…" at bounding box center [369, 34] width 391 height 27
drag, startPoint x: 217, startPoint y: 39, endPoint x: 391, endPoint y: 37, distance: 173.9
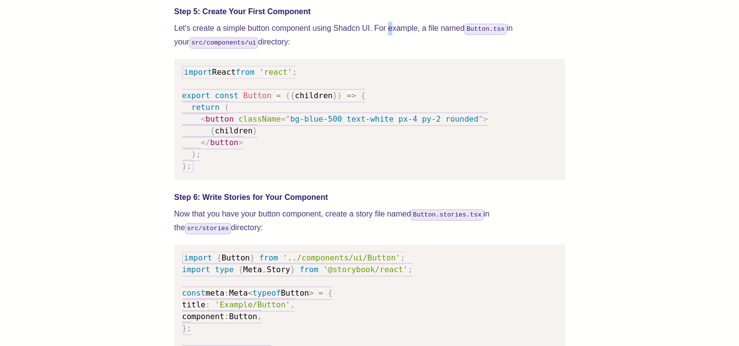
click at [391, 37] on p "Let's create a simple button component using Shadcn UI. For example, a file nam…" at bounding box center [369, 34] width 391 height 27
click at [251, 49] on p "Let's create a simple button component using Shadcn UI. For example, a file nam…" at bounding box center [369, 34] width 391 height 27
click at [150, 125] on div "We wrote this guide to show you how to set up both Shadcn UI and Storybook to c…" at bounding box center [369, 232] width 661 height 2470
click at [297, 35] on p "Let's create a simple button component using Shadcn UI. For example, a file nam…" at bounding box center [369, 34] width 391 height 27
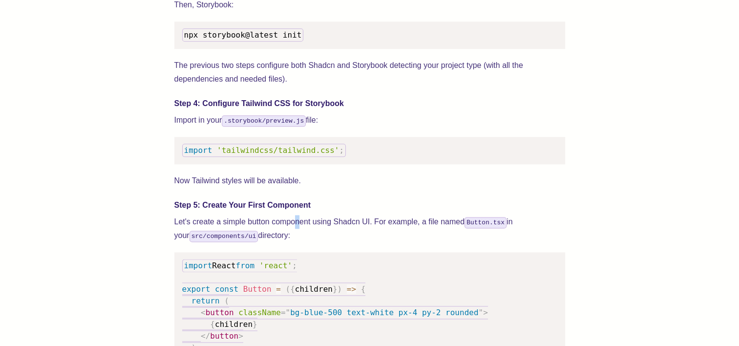
scroll to position [1173, 0]
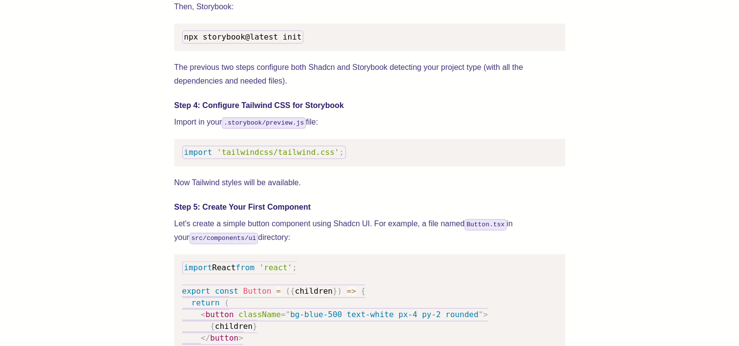
click at [237, 111] on h4 "Step 4: Configure Tailwind CSS for Storybook" at bounding box center [369, 106] width 391 height 12
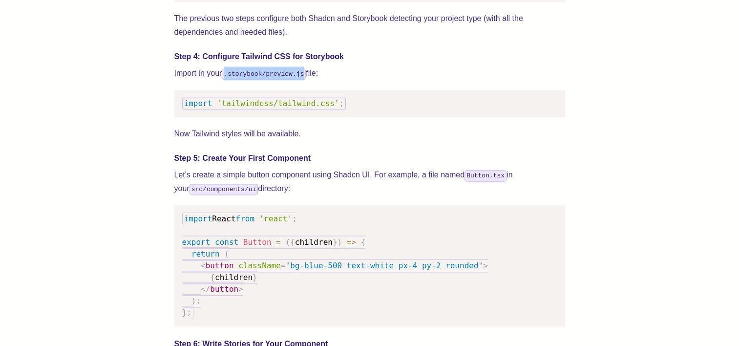
drag, startPoint x: 227, startPoint y: 86, endPoint x: 299, endPoint y: 84, distance: 71.9
click at [299, 80] on code ".storybook/preview.js" at bounding box center [264, 73] width 84 height 11
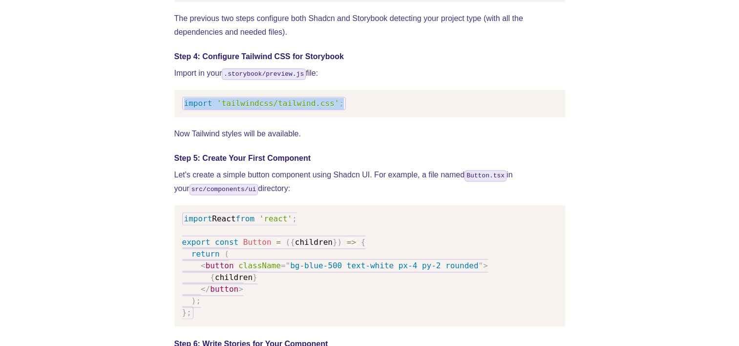
drag, startPoint x: 183, startPoint y: 114, endPoint x: 328, endPoint y: 113, distance: 145.1
click at [328, 110] on code "import 'tailwindcss/tailwind.css' ;" at bounding box center [264, 103] width 164 height 13
copy code "import 'tailwindcss/tailwind.css' ;"
click at [276, 80] on code ".storybook/preview.js" at bounding box center [264, 73] width 84 height 11
drag, startPoint x: 185, startPoint y: 115, endPoint x: 328, endPoint y: 109, distance: 143.8
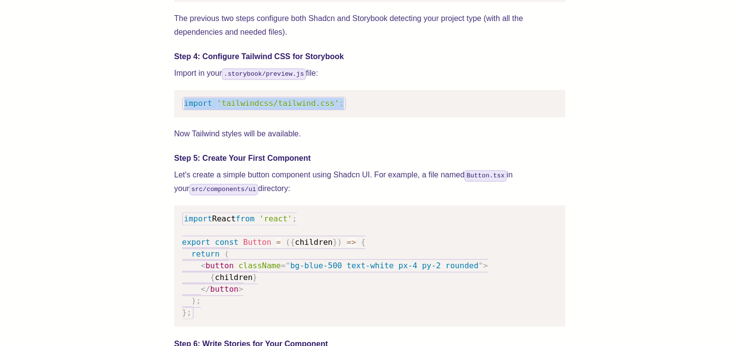
click at [328, 109] on code "import 'tailwindcss/tailwind.css' ;" at bounding box center [264, 103] width 164 height 13
copy code "import 'tailwindcss/tailwind.css' ;"
click at [288, 108] on span "'tailwindcss/tailwind.css'" at bounding box center [278, 103] width 122 height 9
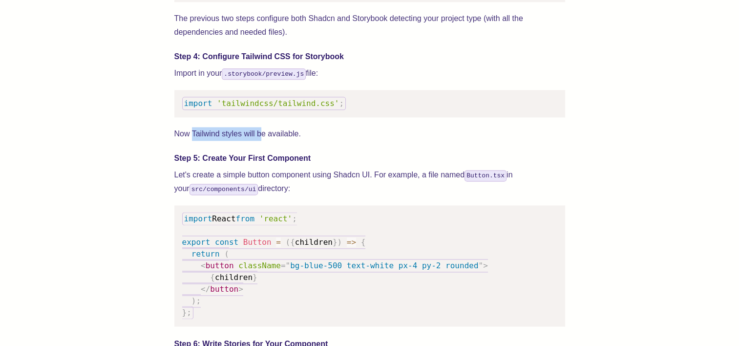
drag, startPoint x: 192, startPoint y: 147, endPoint x: 262, endPoint y: 138, distance: 70.9
click at [262, 138] on p "Now Tailwind styles will be available." at bounding box center [369, 134] width 391 height 14
drag, startPoint x: 262, startPoint y: 138, endPoint x: 307, endPoint y: 138, distance: 44.9
click at [298, 141] on p "Now Tailwind styles will be available." at bounding box center [369, 134] width 391 height 14
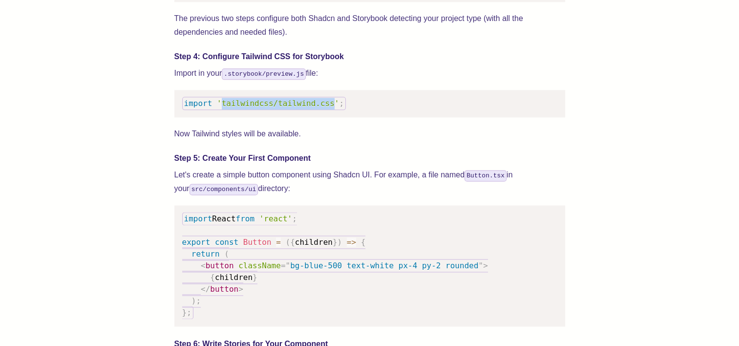
drag, startPoint x: 219, startPoint y: 115, endPoint x: 321, endPoint y: 114, distance: 102.6
click at [321, 108] on span "'tailwindcss/tailwind.css'" at bounding box center [278, 103] width 122 height 9
click at [271, 108] on span "'tailwindcss/tailwind.css'" at bounding box center [278, 103] width 122 height 9
drag, startPoint x: 217, startPoint y: 115, endPoint x: 321, endPoint y: 113, distance: 103.6
click at [321, 108] on span "'tailwindcss/tailwind.css'" at bounding box center [278, 103] width 122 height 9
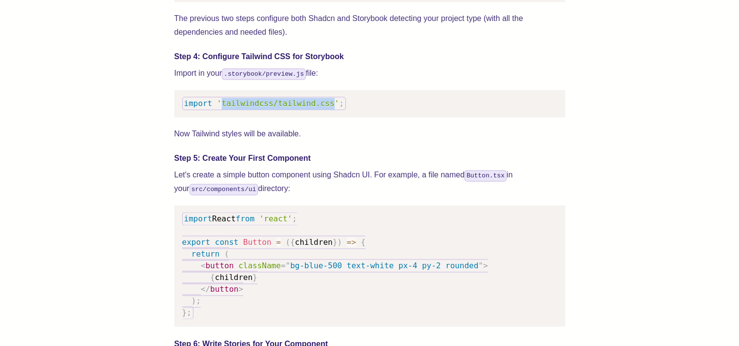
drag, startPoint x: 321, startPoint y: 113, endPoint x: 238, endPoint y: 115, distance: 82.1
click at [238, 108] on span "'tailwindcss/tailwind.css'" at bounding box center [278, 103] width 122 height 9
click at [227, 108] on span "'tailwindcss/tailwind.css'" at bounding box center [278, 103] width 122 height 9
drag, startPoint x: 217, startPoint y: 115, endPoint x: 321, endPoint y: 113, distance: 104.1
click at [321, 108] on span "'tailwindcss/tailwind.css'" at bounding box center [278, 103] width 122 height 9
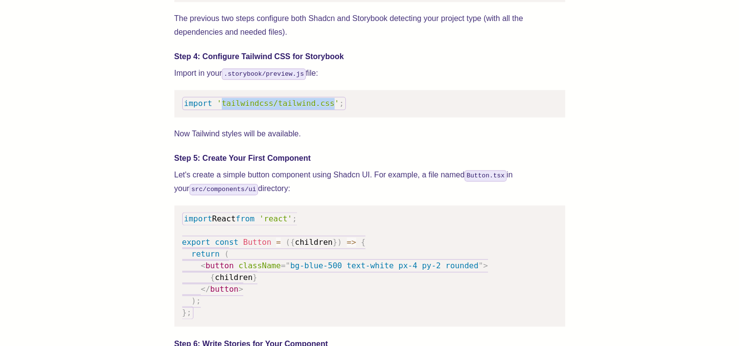
drag, startPoint x: 321, startPoint y: 113, endPoint x: 254, endPoint y: 117, distance: 68.0
click at [254, 108] on span "'tailwindcss/tailwind.css'" at bounding box center [278, 103] width 122 height 9
click at [198, 80] on p "Import in your .storybook/preview.js file:" at bounding box center [369, 73] width 391 height 14
drag, startPoint x: 176, startPoint y: 84, endPoint x: 215, endPoint y: 84, distance: 39.1
click at [215, 80] on p "Import in your .storybook/preview.js file:" at bounding box center [369, 73] width 391 height 14
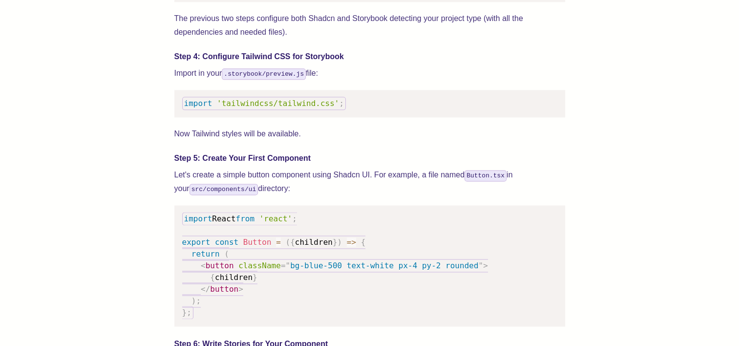
drag, startPoint x: 215, startPoint y: 84, endPoint x: 260, endPoint y: 116, distance: 55.4
click at [260, 108] on span "'tailwindcss/tailwind.css'" at bounding box center [278, 103] width 122 height 9
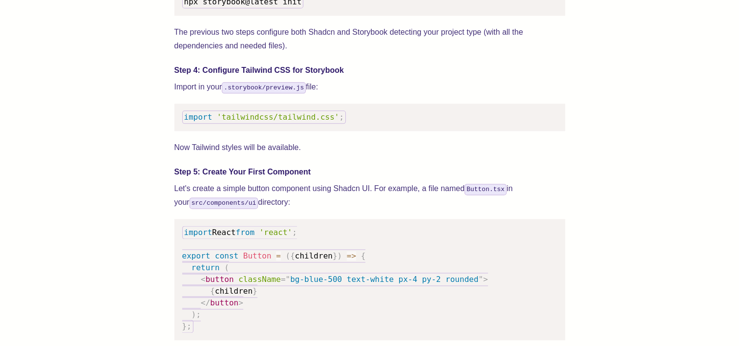
scroll to position [1270, 0]
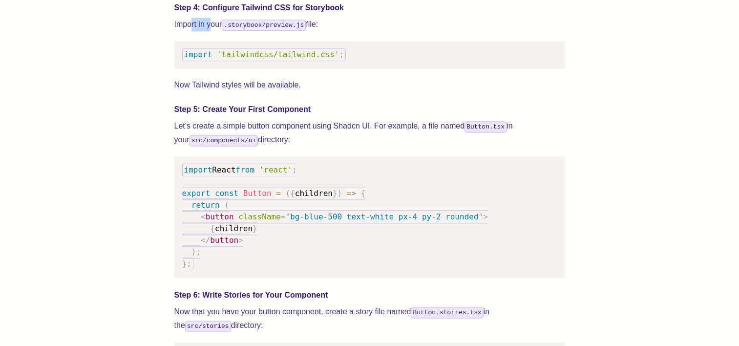
drag, startPoint x: 190, startPoint y: 37, endPoint x: 209, endPoint y: 39, distance: 18.6
click at [209, 31] on p "Import in your .storybook/preview.js file:" at bounding box center [369, 25] width 391 height 14
drag, startPoint x: 209, startPoint y: 39, endPoint x: 193, endPoint y: 33, distance: 16.2
click at [193, 31] on p "Import in your .storybook/preview.js file:" at bounding box center [369, 25] width 391 height 14
click at [188, 31] on p "Import in your .storybook/preview.js file:" at bounding box center [369, 25] width 391 height 14
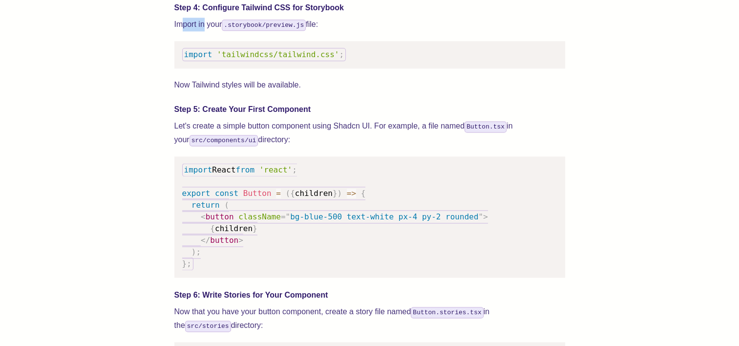
drag, startPoint x: 181, startPoint y: 34, endPoint x: 202, endPoint y: 35, distance: 21.0
click at [202, 31] on p "Import in your .storybook/preview.js file:" at bounding box center [369, 25] width 391 height 14
drag, startPoint x: 202, startPoint y: 35, endPoint x: 190, endPoint y: 37, distance: 12.8
click at [190, 31] on p "Import in your .storybook/preview.js file:" at bounding box center [369, 25] width 391 height 14
click at [192, 31] on p "Import in your .storybook/preview.js file:" at bounding box center [369, 25] width 391 height 14
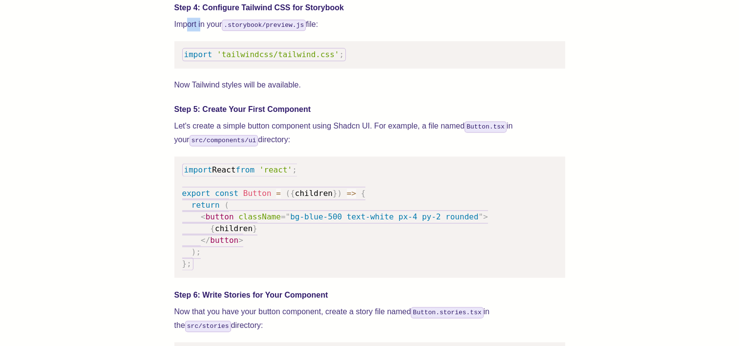
drag, startPoint x: 186, startPoint y: 35, endPoint x: 202, endPoint y: 37, distance: 16.2
click at [202, 31] on p "Import in your .storybook/preview.js file:" at bounding box center [369, 25] width 391 height 14
drag, startPoint x: 202, startPoint y: 37, endPoint x: 191, endPoint y: 35, distance: 10.8
click at [191, 31] on p "Import in your .storybook/preview.js file:" at bounding box center [369, 25] width 391 height 14
click at [186, 31] on p "Import in your .storybook/preview.js file:" at bounding box center [369, 25] width 391 height 14
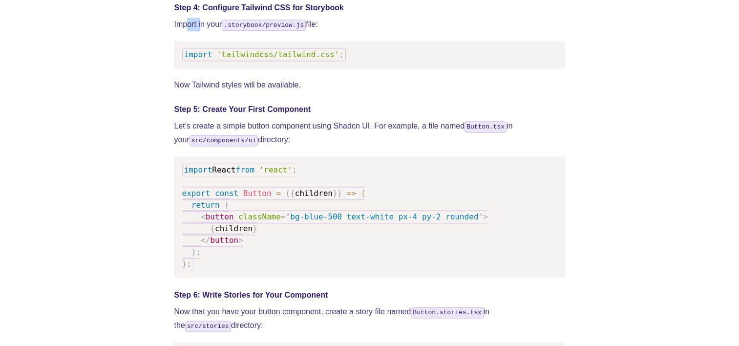
drag, startPoint x: 187, startPoint y: 34, endPoint x: 200, endPoint y: 35, distance: 13.2
click at [200, 31] on p "Import in your .storybook/preview.js file:" at bounding box center [369, 25] width 391 height 14
drag, startPoint x: 200, startPoint y: 35, endPoint x: 188, endPoint y: 34, distance: 12.7
click at [188, 31] on p "Import in your .storybook/preview.js file:" at bounding box center [369, 25] width 391 height 14
click at [180, 31] on p "Import in your .storybook/preview.js file:" at bounding box center [369, 25] width 391 height 14
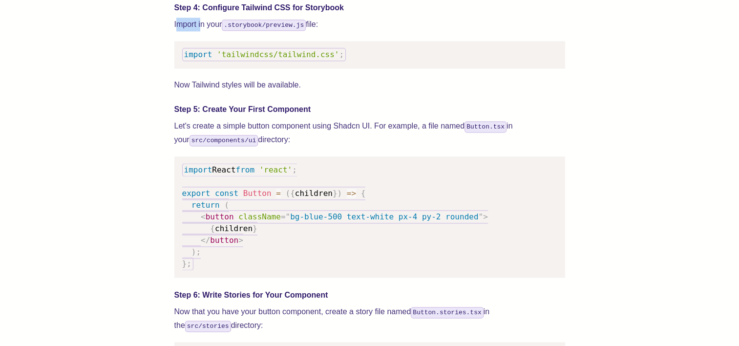
drag, startPoint x: 179, startPoint y: 34, endPoint x: 201, endPoint y: 35, distance: 22.5
click at [201, 31] on p "Import in your .storybook/preview.js file:" at bounding box center [369, 25] width 391 height 14
drag, startPoint x: 201, startPoint y: 35, endPoint x: 188, endPoint y: 35, distance: 13.7
click at [188, 31] on p "Import in your .storybook/preview.js file:" at bounding box center [369, 25] width 391 height 14
click at [186, 31] on p "Import in your .storybook/preview.js file:" at bounding box center [369, 25] width 391 height 14
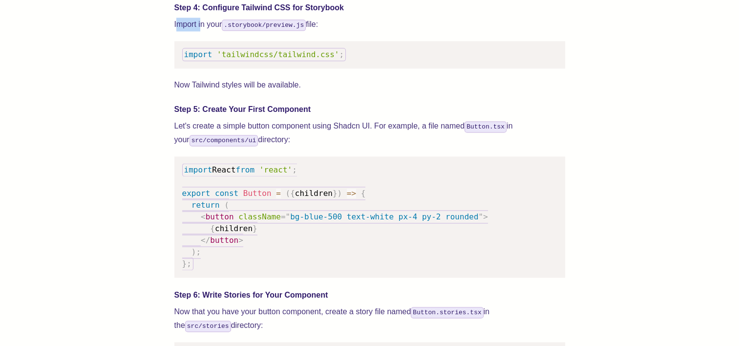
click at [188, 31] on p "Import in your .storybook/preview.js file:" at bounding box center [369, 25] width 391 height 14
click at [187, 31] on p "Import in your .storybook/preview.js file:" at bounding box center [369, 25] width 391 height 14
drag, startPoint x: 185, startPoint y: 35, endPoint x: 201, endPoint y: 37, distance: 16.7
click at [201, 31] on p "Import in your .storybook/preview.js file:" at bounding box center [369, 25] width 391 height 14
drag, startPoint x: 201, startPoint y: 37, endPoint x: 296, endPoint y: 64, distance: 98.7
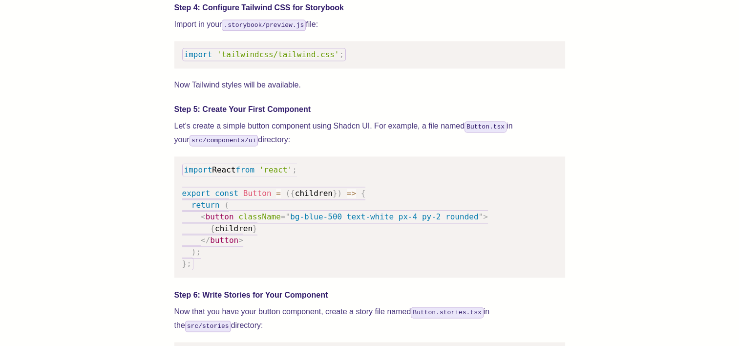
click at [296, 59] on span "'tailwindcss/tailwind.css'" at bounding box center [278, 54] width 122 height 9
drag, startPoint x: 218, startPoint y: 65, endPoint x: 319, endPoint y: 67, distance: 101.2
click at [319, 59] on span "'tailwindcss/tailwind.css'" at bounding box center [278, 54] width 122 height 9
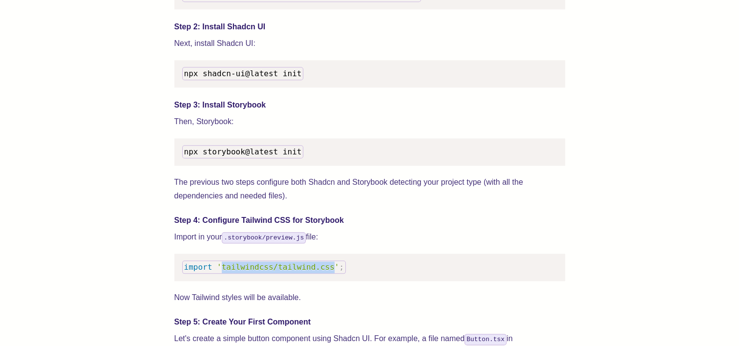
scroll to position [1124, 0]
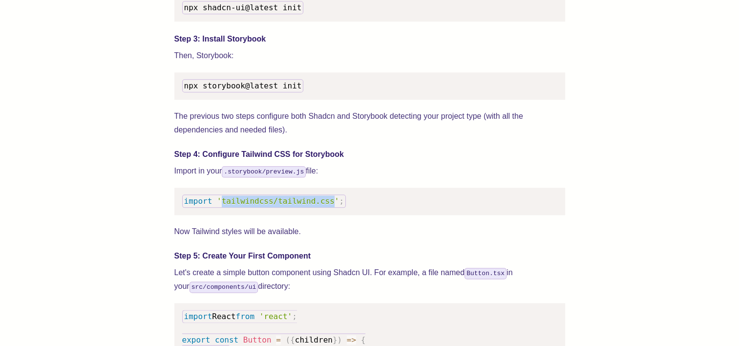
click at [233, 206] on span "'tailwindcss/tailwind.css'" at bounding box center [278, 200] width 122 height 9
drag, startPoint x: 219, startPoint y: 212, endPoint x: 321, endPoint y: 212, distance: 101.6
click at [321, 206] on span "'tailwindcss/tailwind.css'" at bounding box center [278, 200] width 122 height 9
click at [204, 126] on p "The previous two steps configure both Shadcn and Storybook detecting your proje…" at bounding box center [369, 122] width 391 height 27
drag, startPoint x: 188, startPoint y: 127, endPoint x: 238, endPoint y: 125, distance: 50.3
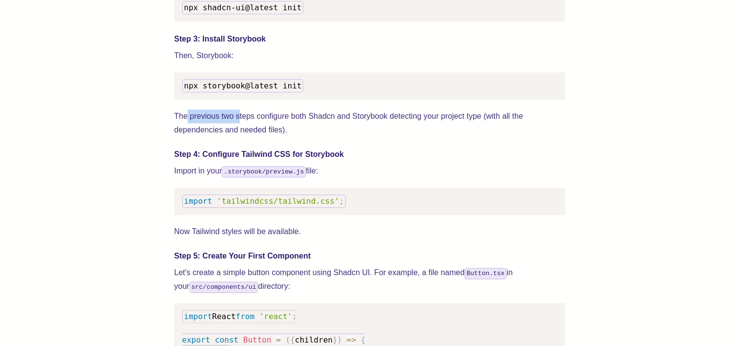
click at [238, 125] on p "The previous two steps configure both Shadcn and Storybook detecting your proje…" at bounding box center [369, 122] width 391 height 27
click at [358, 128] on p "The previous two steps configure both Shadcn and Storybook detecting your proje…" at bounding box center [369, 122] width 391 height 27
drag, startPoint x: 201, startPoint y: 164, endPoint x: 310, endPoint y: 165, distance: 109.0
click at [310, 160] on h4 "Step 4: Configure Tailwind CSS for Storybook" at bounding box center [369, 155] width 391 height 12
click at [197, 178] on p "Import in your .storybook/preview.js file:" at bounding box center [369, 171] width 391 height 14
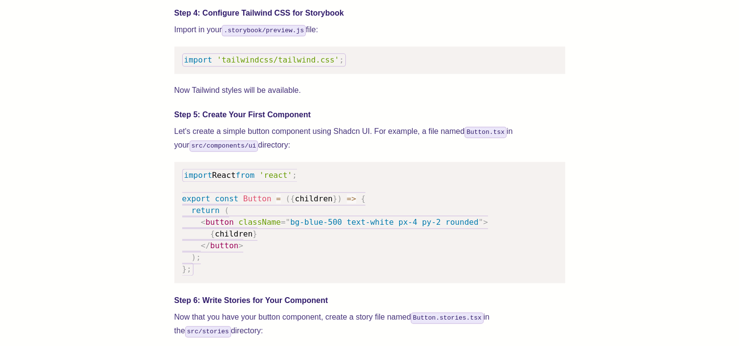
scroll to position [1270, 0]
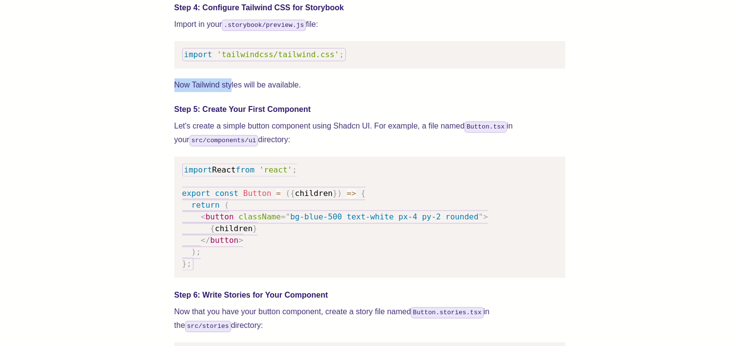
drag, startPoint x: 176, startPoint y: 97, endPoint x: 230, endPoint y: 98, distance: 54.2
click at [230, 92] on p "Now Tailwind styles will be available." at bounding box center [369, 85] width 391 height 14
drag, startPoint x: 230, startPoint y: 98, endPoint x: 303, endPoint y: 98, distance: 73.3
click at [303, 92] on p "Now Tailwind styles will be available." at bounding box center [369, 85] width 391 height 14
drag, startPoint x: 299, startPoint y: 96, endPoint x: 174, endPoint y: 96, distance: 125.6
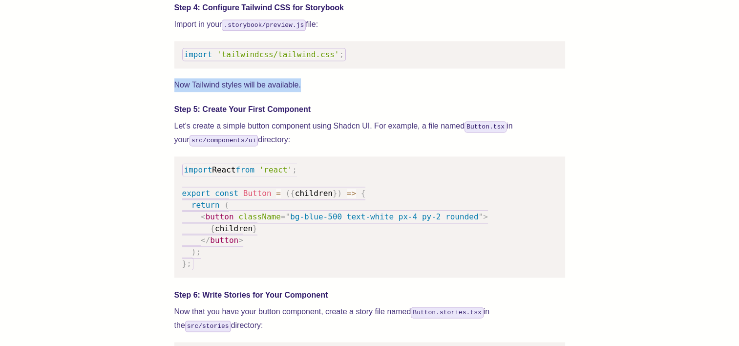
click at [174, 92] on p "Now Tailwind styles will be available." at bounding box center [369, 85] width 391 height 14
drag, startPoint x: 174, startPoint y: 96, endPoint x: 166, endPoint y: 153, distance: 57.7
click at [166, 153] on div "We wrote this guide to show you how to set up both Shadcn UI and Storybook to c…" at bounding box center [369, 330] width 661 height 2470
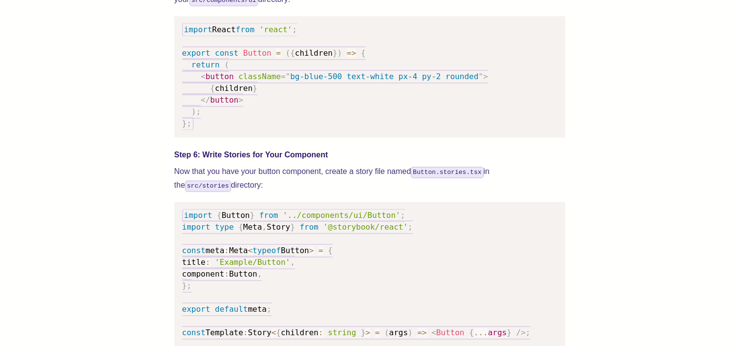
scroll to position [1417, 0]
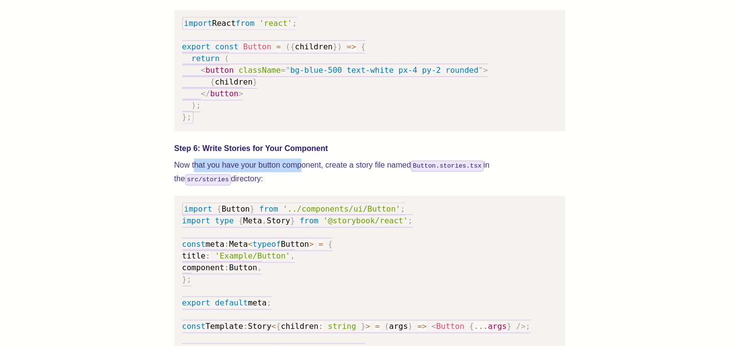
drag, startPoint x: 193, startPoint y: 175, endPoint x: 303, endPoint y: 176, distance: 109.9
click at [303, 176] on p "Now that you have your button component, create a story file named Button.stori…" at bounding box center [369, 171] width 391 height 27
drag, startPoint x: 303, startPoint y: 176, endPoint x: 371, endPoint y: 175, distance: 68.4
click at [371, 175] on p "Now that you have your button component, create a story file named Button.stori…" at bounding box center [369, 171] width 391 height 27
drag, startPoint x: 371, startPoint y: 175, endPoint x: 392, endPoint y: 175, distance: 21.0
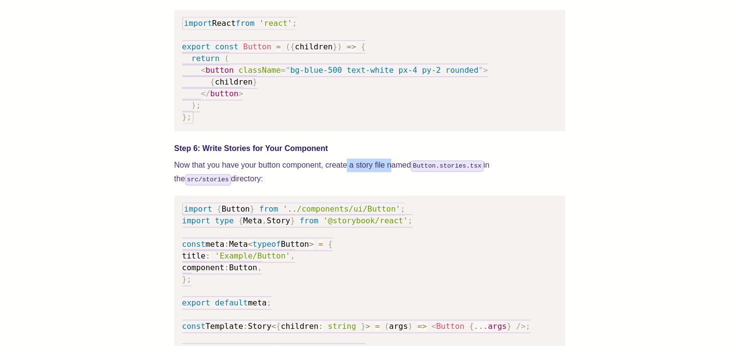
click at [392, 175] on p "Now that you have your button component, create a story file named Button.stori…" at bounding box center [369, 171] width 391 height 27
click at [244, 174] on p "Now that you have your button component, create a story file named Button.stori…" at bounding box center [369, 171] width 391 height 27
click at [201, 186] on p "Now that you have your button component, create a story file named Button.stori…" at bounding box center [369, 171] width 391 height 27
drag, startPoint x: 176, startPoint y: 174, endPoint x: 224, endPoint y: 185, distance: 49.5
click at [224, 185] on p "Now that you have your button component, create a story file named Button.stori…" at bounding box center [369, 171] width 391 height 27
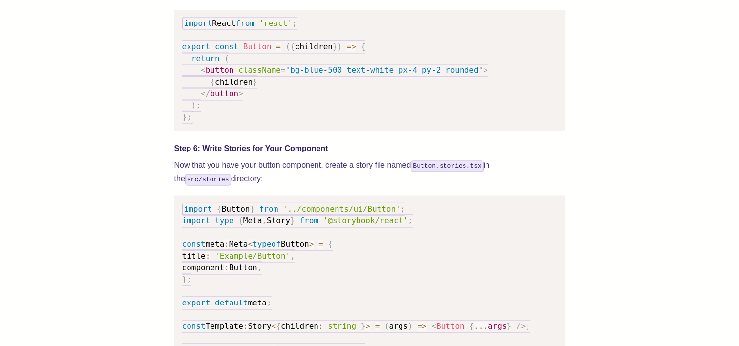
click at [358, 174] on p "Now that you have your button component, create a story file named Button.stori…" at bounding box center [369, 171] width 391 height 27
drag, startPoint x: 209, startPoint y: 192, endPoint x: 192, endPoint y: 179, distance: 20.9
click at [192, 179] on p "Now that you have your button component, create a story file named Button.stori…" at bounding box center [369, 171] width 391 height 27
drag, startPoint x: 192, startPoint y: 179, endPoint x: 255, endPoint y: 179, distance: 62.0
click at [255, 179] on p "Now that you have your button component, create a story file named Button.stori…" at bounding box center [369, 171] width 391 height 27
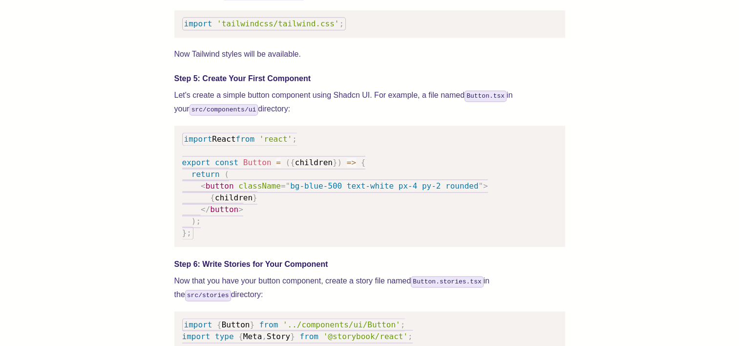
scroll to position [1270, 0]
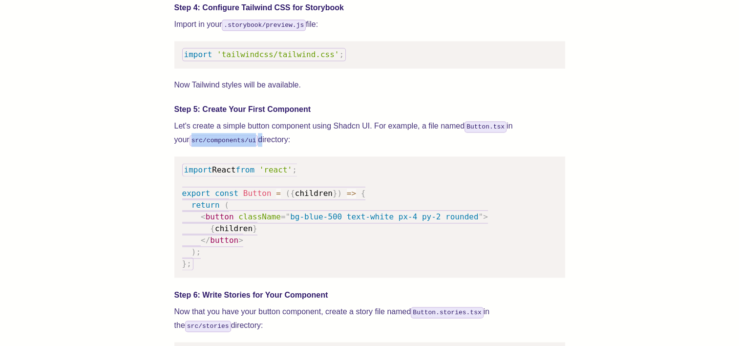
drag, startPoint x: 176, startPoint y: 152, endPoint x: 238, endPoint y: 152, distance: 62.5
click at [238, 147] on p "Let's create a simple button component using Shadcn UI. For example, a file nam…" at bounding box center [369, 132] width 391 height 27
drag, startPoint x: 238, startPoint y: 152, endPoint x: 201, endPoint y: 137, distance: 40.1
click at [201, 137] on p "Let's create a simple button component using Shadcn UI. For example, a file nam…" at bounding box center [369, 132] width 391 height 27
drag, startPoint x: 254, startPoint y: 151, endPoint x: 192, endPoint y: 153, distance: 62.6
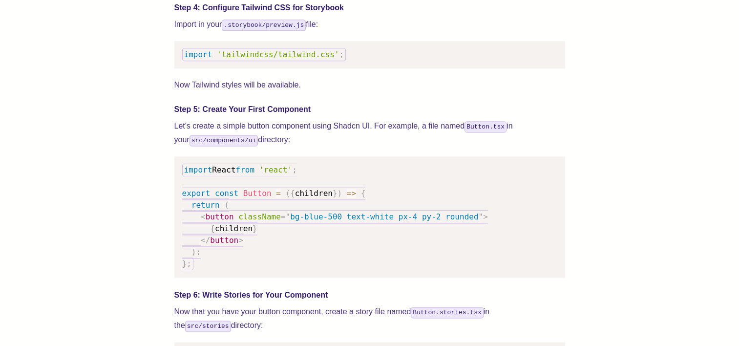
click at [252, 147] on p "Let's create a simple button component using Shadcn UI. For example, a file nam…" at bounding box center [369, 132] width 391 height 27
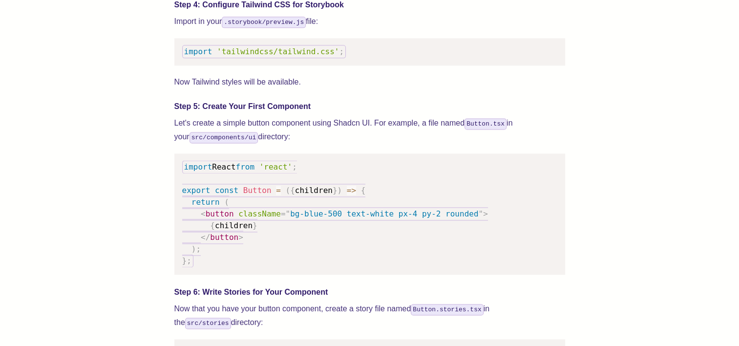
scroll to position [1319, 0]
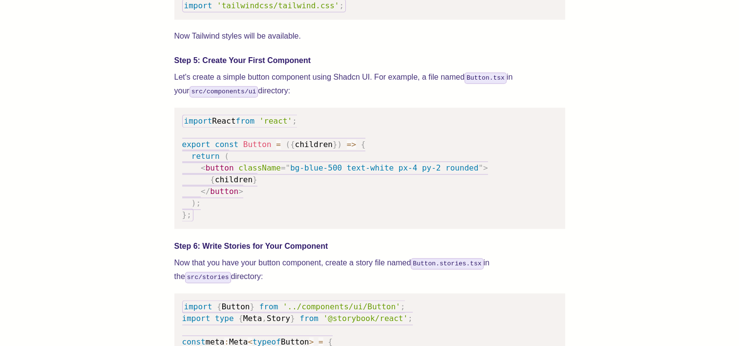
click at [151, 209] on div "We wrote this guide to show you how to set up both Shadcn UI and Storybook to c…" at bounding box center [369, 281] width 661 height 2470
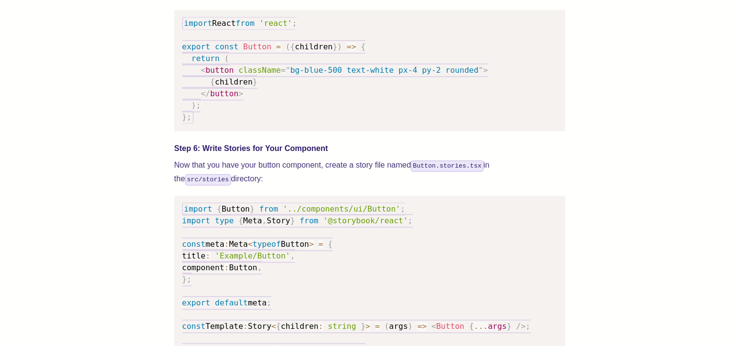
scroll to position [1466, 0]
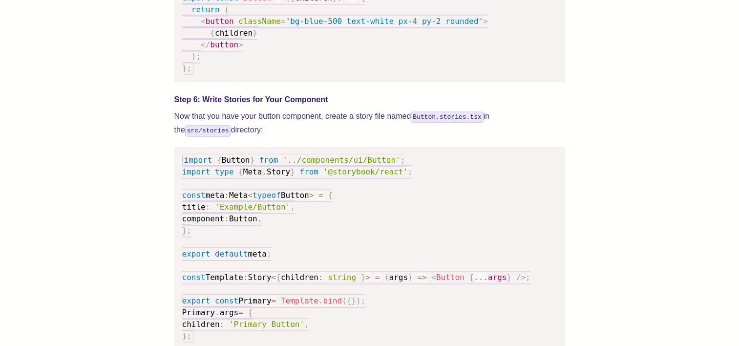
drag, startPoint x: 174, startPoint y: 127, endPoint x: 180, endPoint y: 131, distance: 7.7
click at [180, 131] on p "Now that you have your button component, create a story file named Button.stori…" at bounding box center [369, 122] width 391 height 27
drag, startPoint x: 180, startPoint y: 131, endPoint x: 186, endPoint y: 139, distance: 9.4
click at [186, 137] on p "Now that you have your button component, create a story file named Button.stori…" at bounding box center [369, 122] width 391 height 27
click at [157, 125] on div "We wrote this guide to show you how to set up both Shadcn UI and Storybook to c…" at bounding box center [369, 135] width 661 height 2470
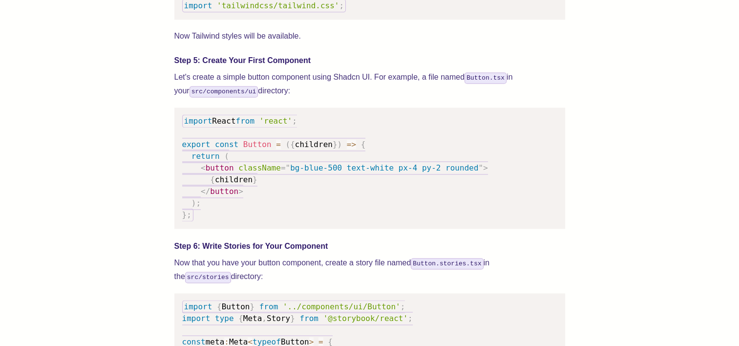
scroll to position [1270, 0]
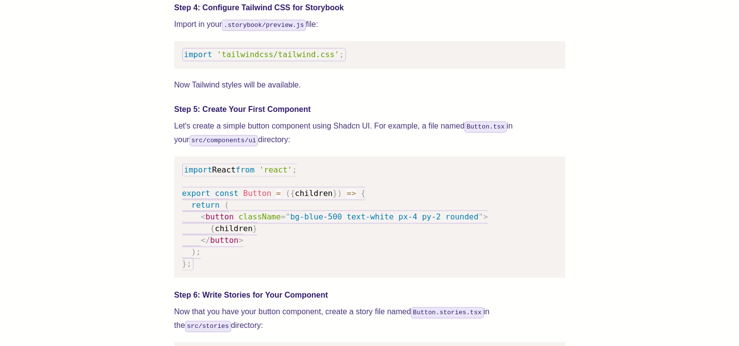
click at [149, 172] on div "We wrote this guide to show you how to set up both Shadcn UI and Storybook to c…" at bounding box center [369, 330] width 661 height 2470
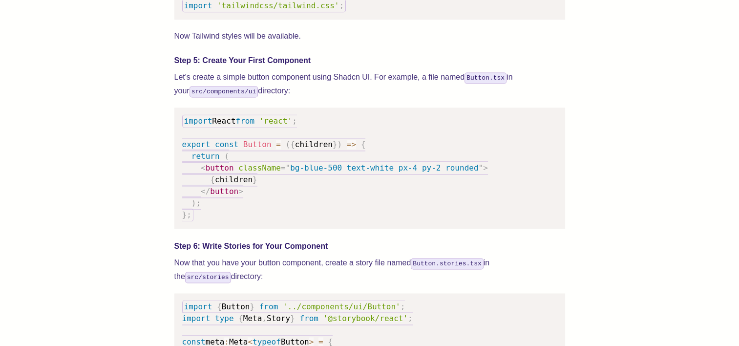
scroll to position [1368, 0]
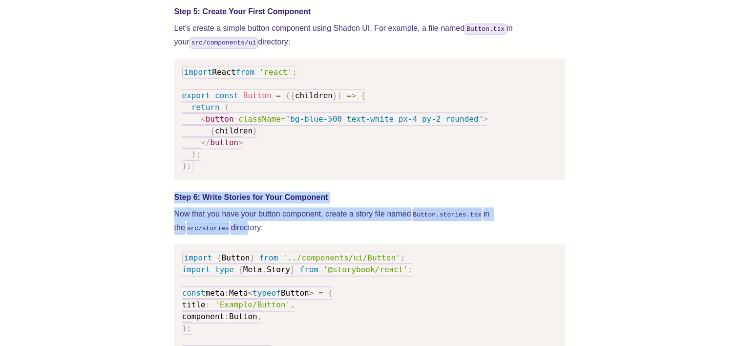
drag, startPoint x: 174, startPoint y: 208, endPoint x: 185, endPoint y: 234, distance: 28.2
click at [185, 234] on div "We wrote this guide to show you how to set up both Shadcn UI and Storybook to c…" at bounding box center [369, 203] width 391 height 2353
drag, startPoint x: 185, startPoint y: 234, endPoint x: 254, endPoint y: 222, distance: 69.4
click at [254, 222] on p "Now that you have your button component, create a story file named Button.stori…" at bounding box center [369, 220] width 391 height 27
click at [217, 227] on p "Now that you have your button component, create a story file named Button.stori…" at bounding box center [369, 220] width 391 height 27
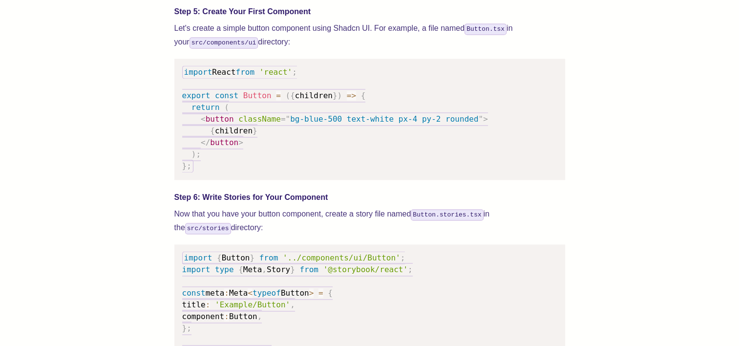
click at [221, 235] on p "Now that you have your button component, create a story file named Button.stori…" at bounding box center [369, 220] width 391 height 27
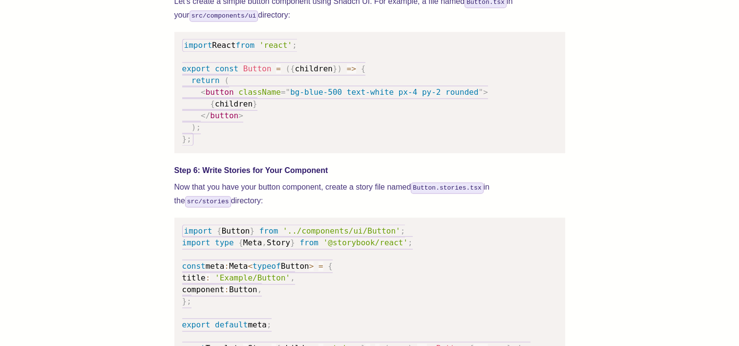
scroll to position [1417, 0]
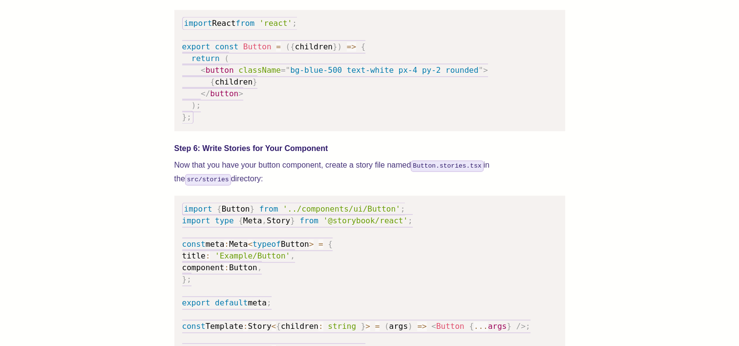
click at [150, 181] on div "We wrote this guide to show you how to set up both Shadcn UI and Storybook to c…" at bounding box center [369, 184] width 661 height 2470
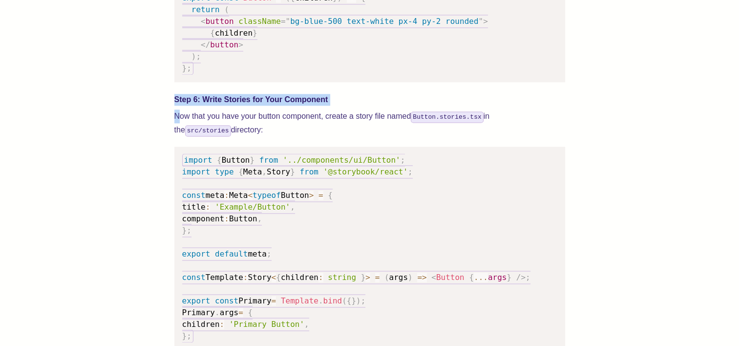
drag, startPoint x: 177, startPoint y: 125, endPoint x: 181, endPoint y: 133, distance: 9.8
click at [181, 133] on div "We wrote this guide to show you how to set up both Shadcn UI and Storybook to c…" at bounding box center [369, 105] width 391 height 2353
drag, startPoint x: 181, startPoint y: 133, endPoint x: 147, endPoint y: 149, distance: 37.4
click at [147, 149] on div "We wrote this guide to show you how to set up both Shadcn UI and Storybook to c…" at bounding box center [369, 135] width 661 height 2470
drag, startPoint x: 147, startPoint y: 149, endPoint x: 152, endPoint y: 169, distance: 21.2
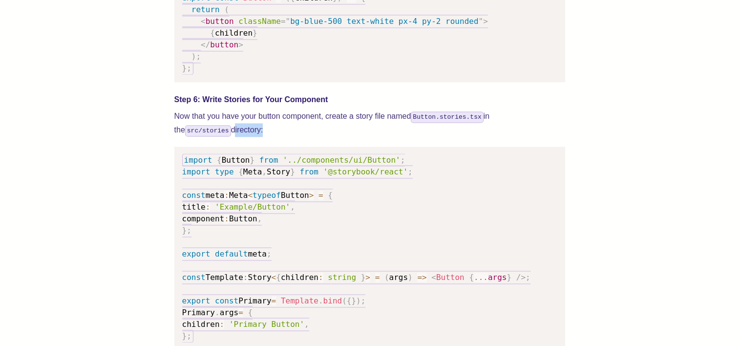
click at [152, 169] on div "We wrote this guide to show you how to set up both Shadcn UI and Storybook to c…" at bounding box center [369, 135] width 661 height 2470
click at [243, 134] on p "Now that you have your button component, create a story file named Button.stori…" at bounding box center [369, 122] width 391 height 27
click at [214, 127] on p "Now that you have your button component, create a story file named Button.stori…" at bounding box center [369, 122] width 391 height 27
click at [213, 137] on p "Now that you have your button component, create a story file named Button.stori…" at bounding box center [369, 122] width 391 height 27
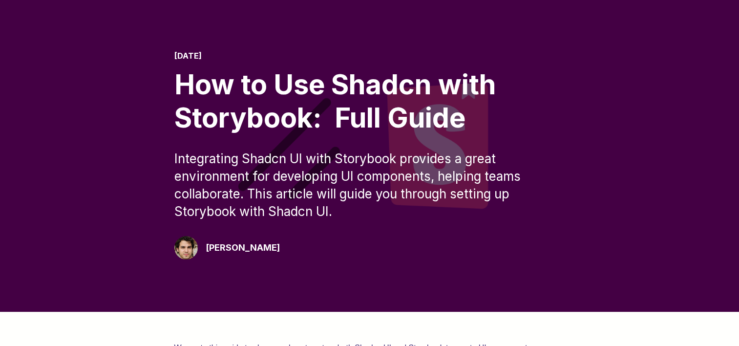
scroll to position [49, 0]
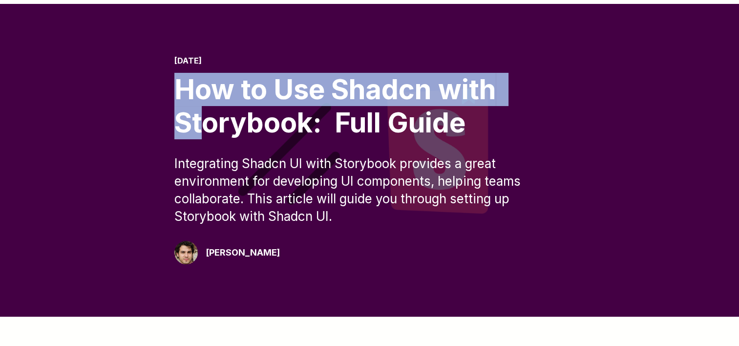
drag, startPoint x: 176, startPoint y: 87, endPoint x: 203, endPoint y: 123, distance: 45.0
click at [203, 123] on div "How to Use Shadcn with Storybook: Full Guide" at bounding box center [369, 105] width 391 height 65
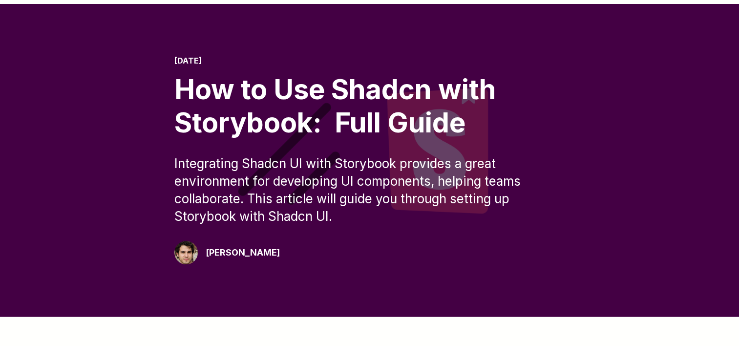
click at [349, 128] on div "How to Use Shadcn with Storybook: Full Guide" at bounding box center [369, 105] width 391 height 65
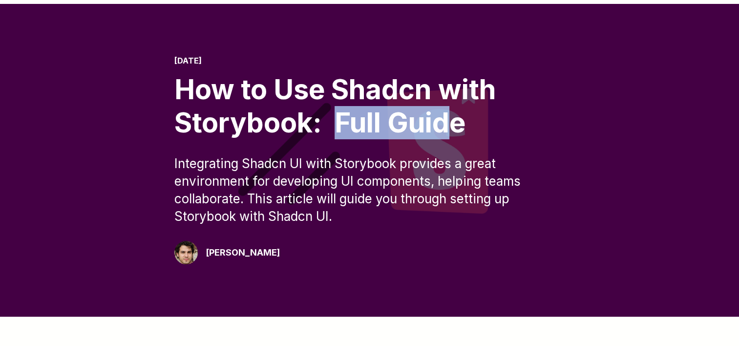
drag, startPoint x: 337, startPoint y: 123, endPoint x: 461, endPoint y: 125, distance: 123.6
click at [461, 125] on div "How to Use Shadcn with Storybook: Full Guide" at bounding box center [369, 105] width 391 height 65
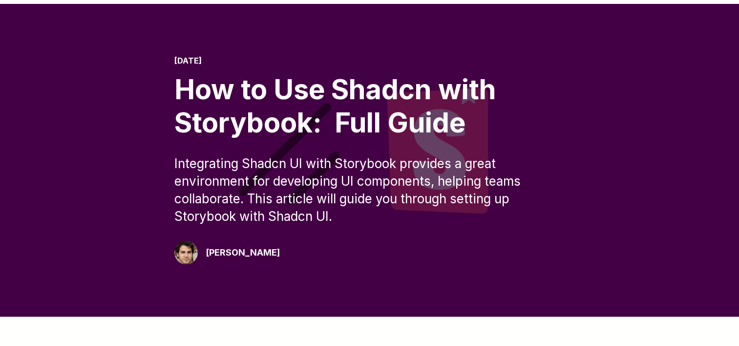
click at [266, 121] on div "How to Use Shadcn with Storybook: Full Guide" at bounding box center [369, 105] width 391 height 65
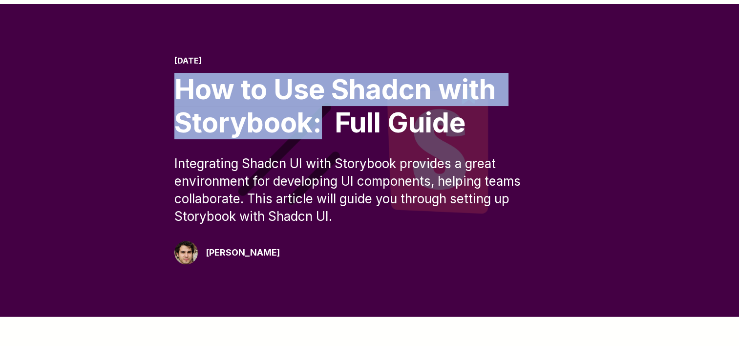
drag, startPoint x: 178, startPoint y: 86, endPoint x: 322, endPoint y: 127, distance: 149.7
click at [322, 127] on div "How to Use Shadcn with Storybook: Full Guide" at bounding box center [369, 105] width 391 height 65
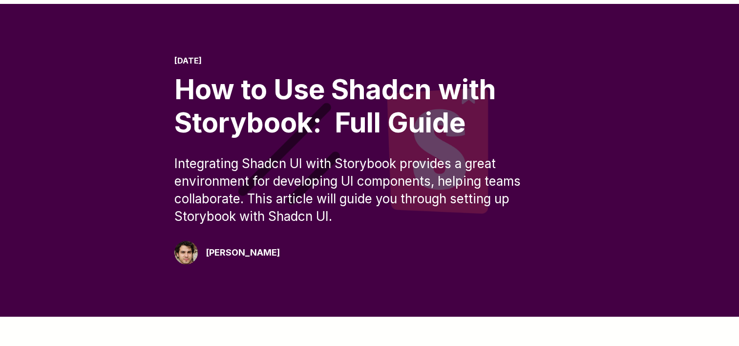
drag, startPoint x: 322, startPoint y: 127, endPoint x: 382, endPoint y: 164, distance: 70.2
click at [382, 164] on div "Integrating Shadcn UI with Storybook provides a great environment for developin…" at bounding box center [369, 190] width 391 height 70
drag, startPoint x: 282, startPoint y: 182, endPoint x: 355, endPoint y: 182, distance: 72.8
click at [355, 182] on div "Integrating Shadcn UI with Storybook provides a great environment for developin…" at bounding box center [369, 190] width 391 height 70
drag, startPoint x: 355, startPoint y: 182, endPoint x: 344, endPoint y: 199, distance: 20.5
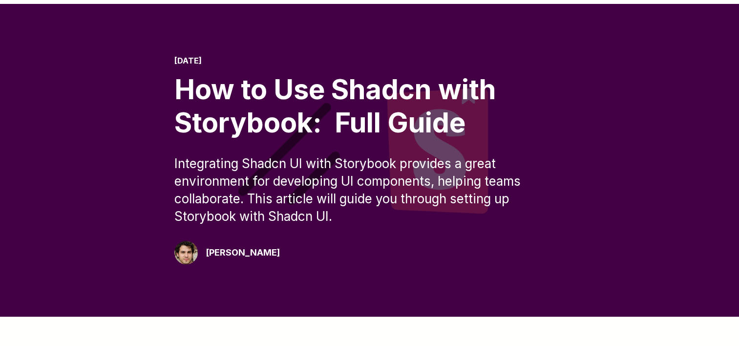
click at [348, 197] on div "Integrating Shadcn UI with Storybook provides a great environment for developin…" at bounding box center [369, 190] width 391 height 70
click at [299, 218] on div "Integrating Shadcn UI with Storybook provides a great environment for developin…" at bounding box center [369, 190] width 391 height 70
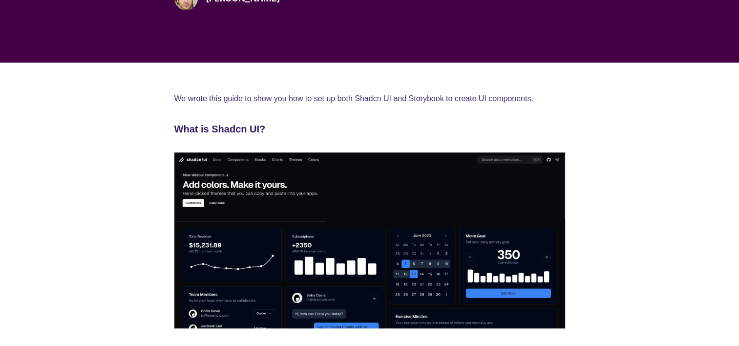
scroll to position [244, 0]
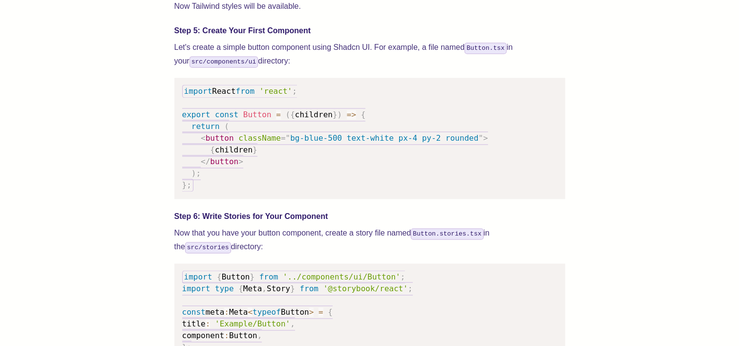
scroll to position [1466, 0]
